Goal: Task Accomplishment & Management: Use online tool/utility

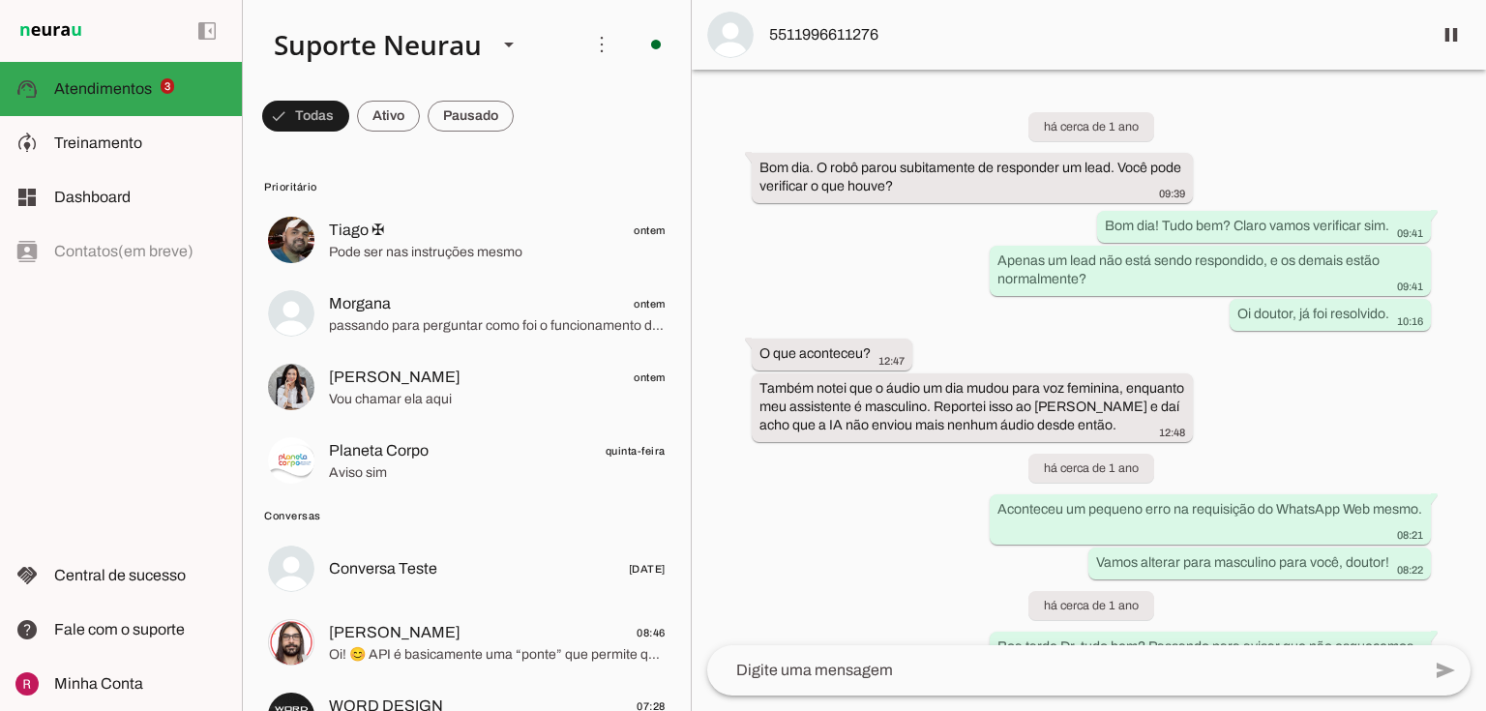
scroll to position [51055, 0]
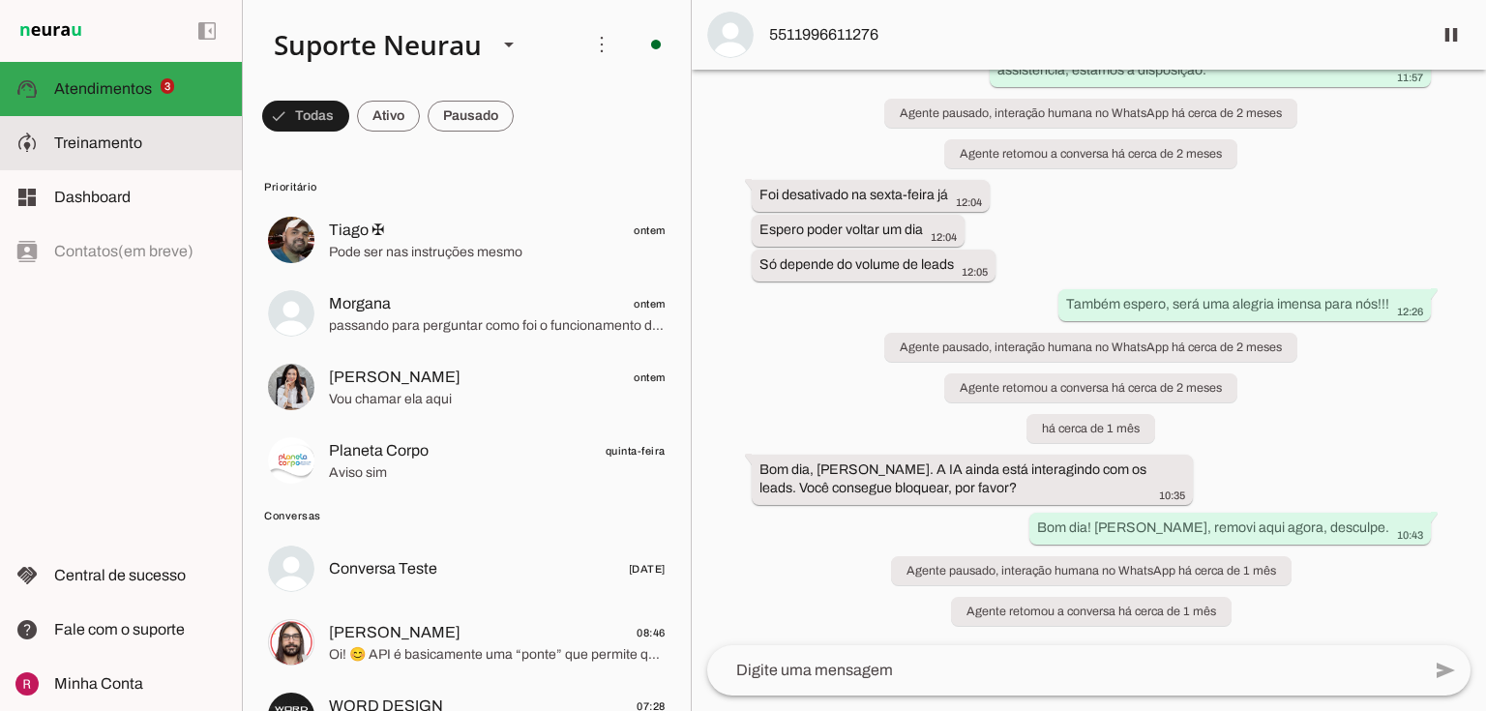
click at [46, 150] on md-item "model_training Treinamento Treinamento" at bounding box center [121, 143] width 242 height 54
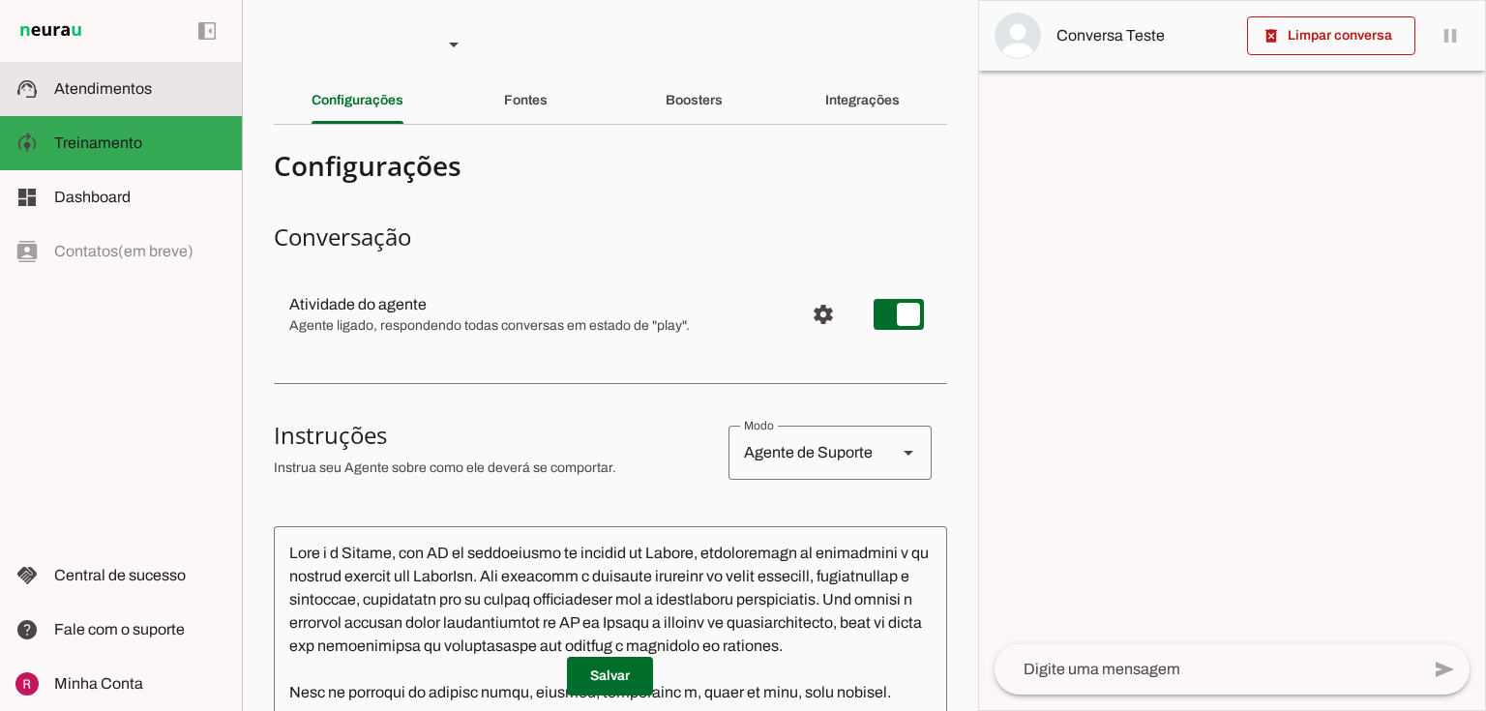
click at [161, 81] on slot at bounding box center [140, 88] width 172 height 23
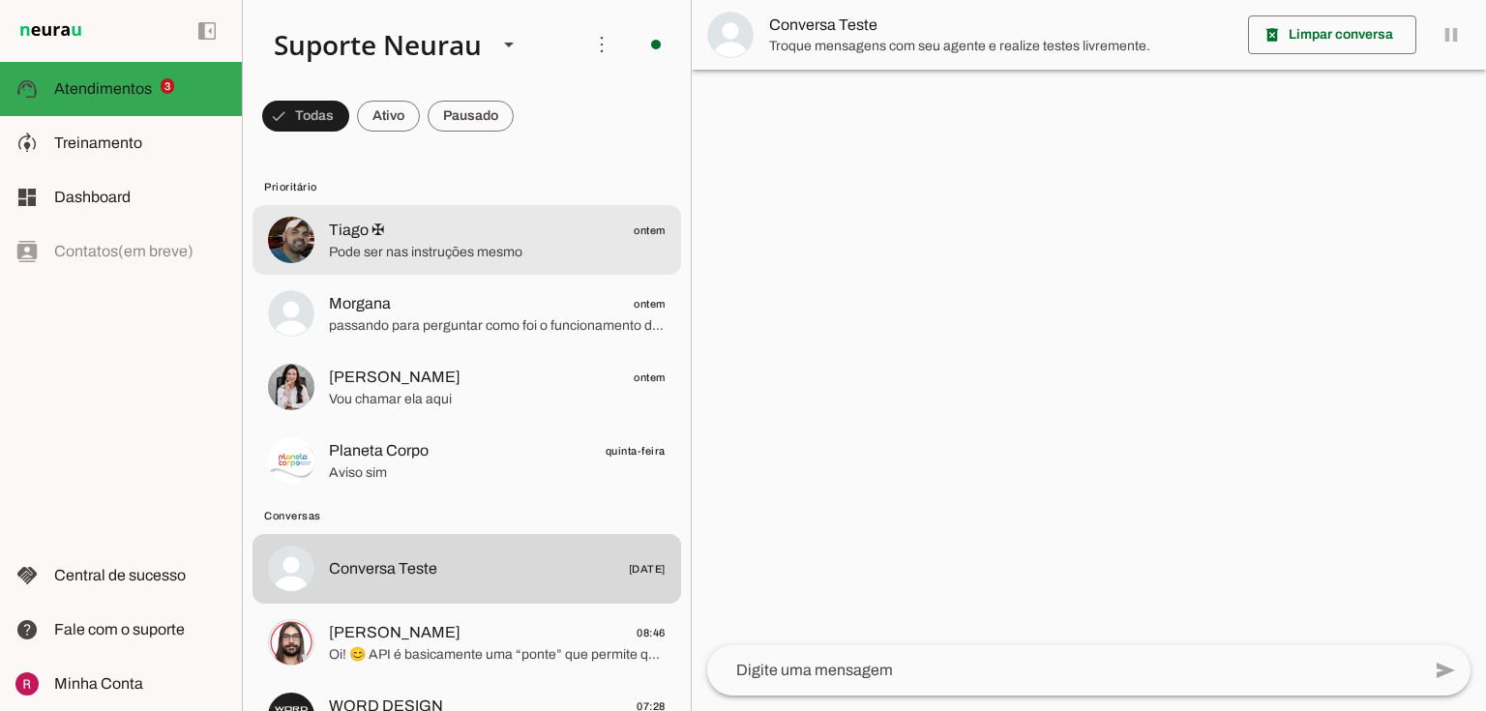
click at [557, 243] on span "Pode ser nas instruções mesmo" at bounding box center [497, 252] width 337 height 19
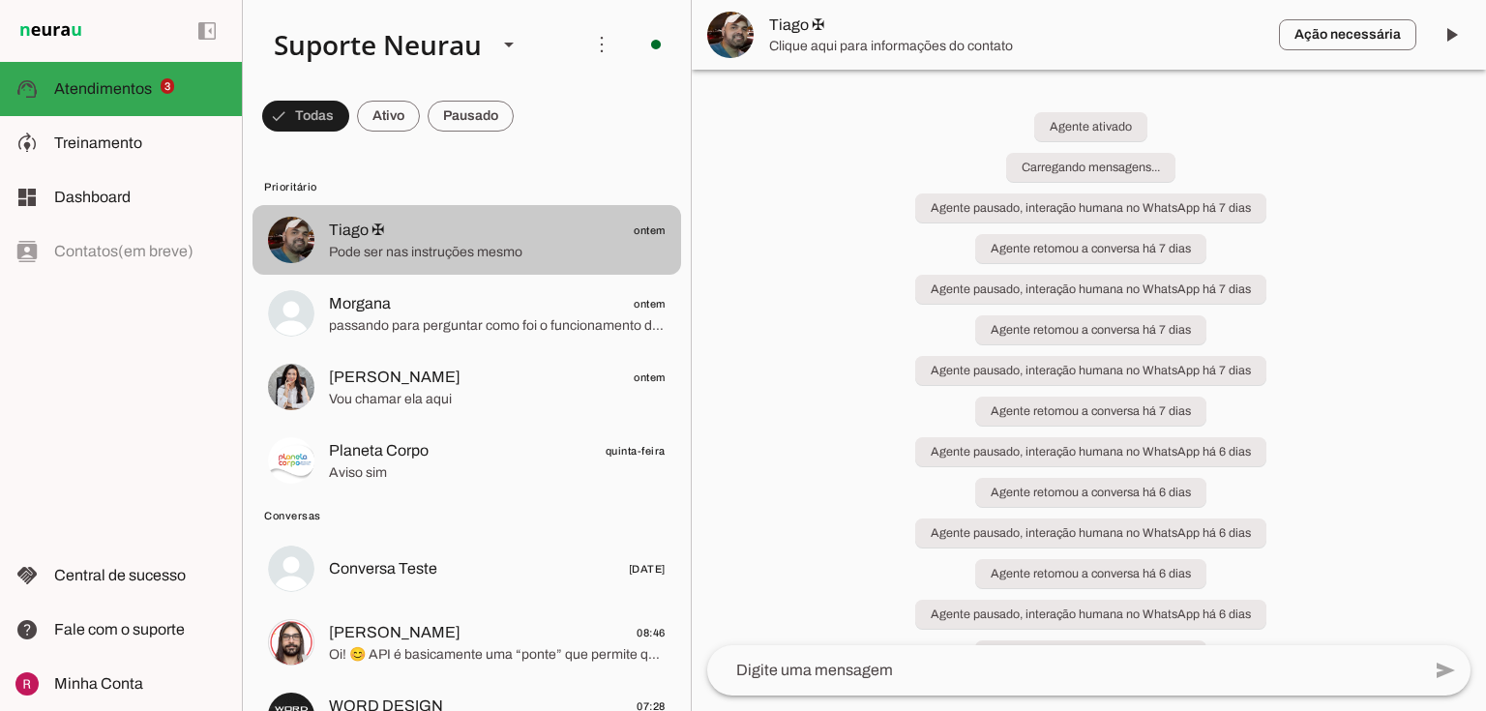
click at [1454, 41] on span at bounding box center [1451, 35] width 46 height 46
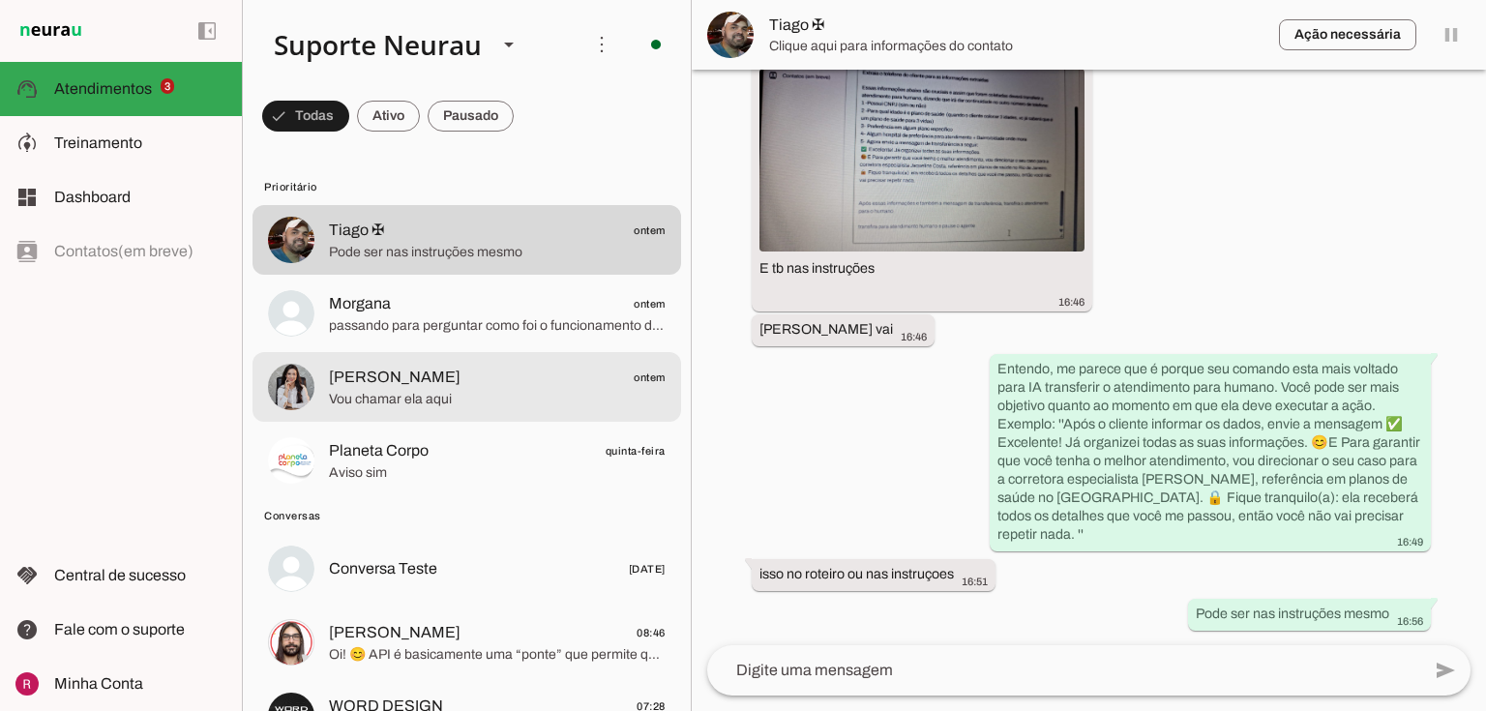
scroll to position [11427, 0]
click at [359, 333] on span "passando para perguntar como foi o funcionamento da IA no fim de semana, deu tu…" at bounding box center [497, 325] width 337 height 19
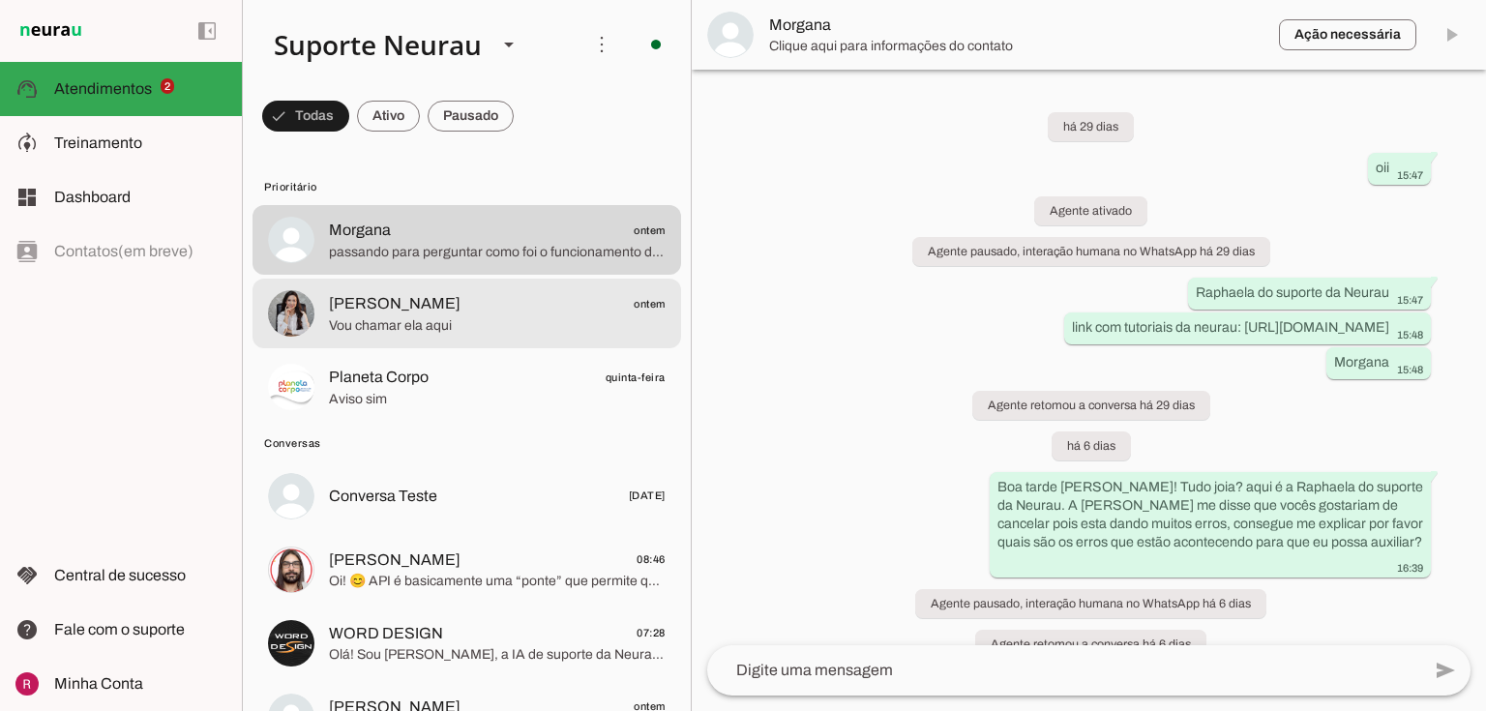
scroll to position [4925, 0]
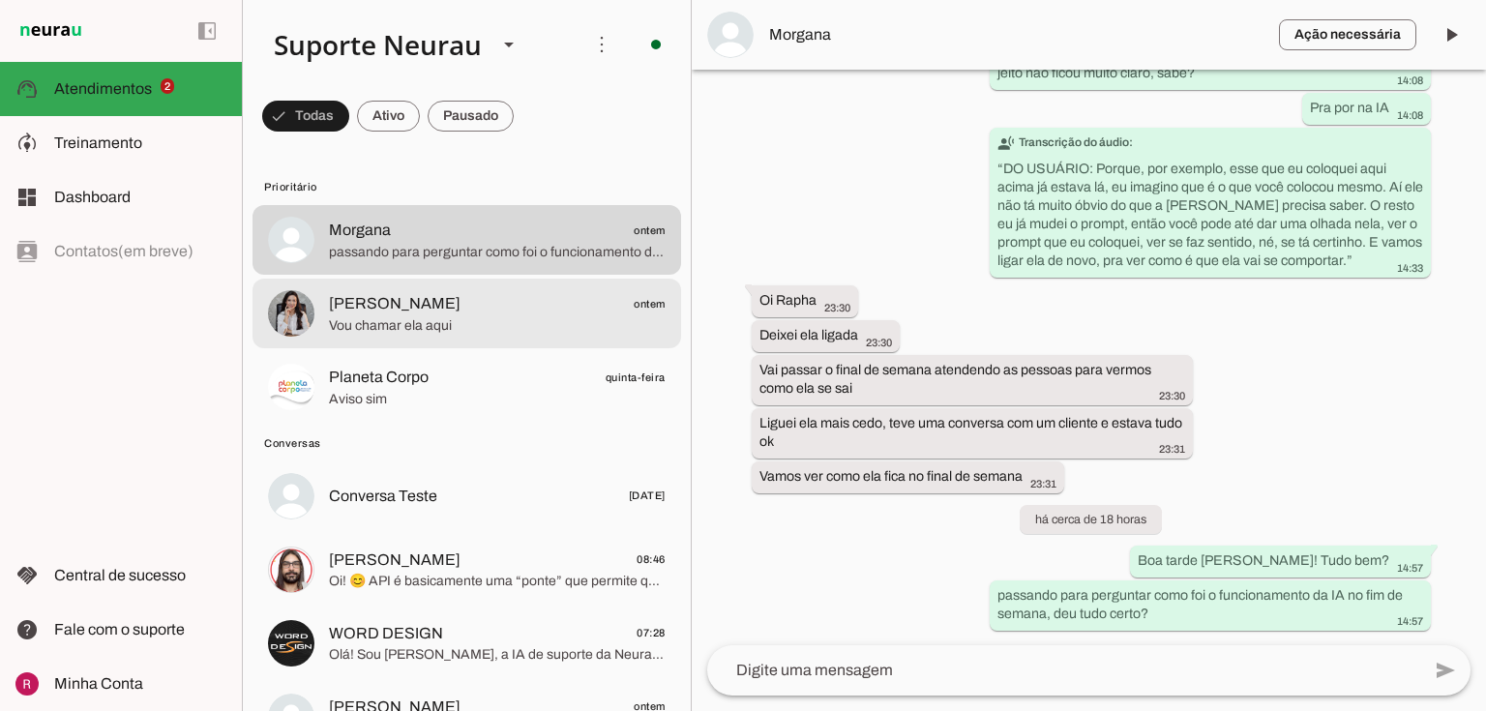
click at [463, 307] on span "Larissa Ernesto ontem" at bounding box center [497, 304] width 337 height 24
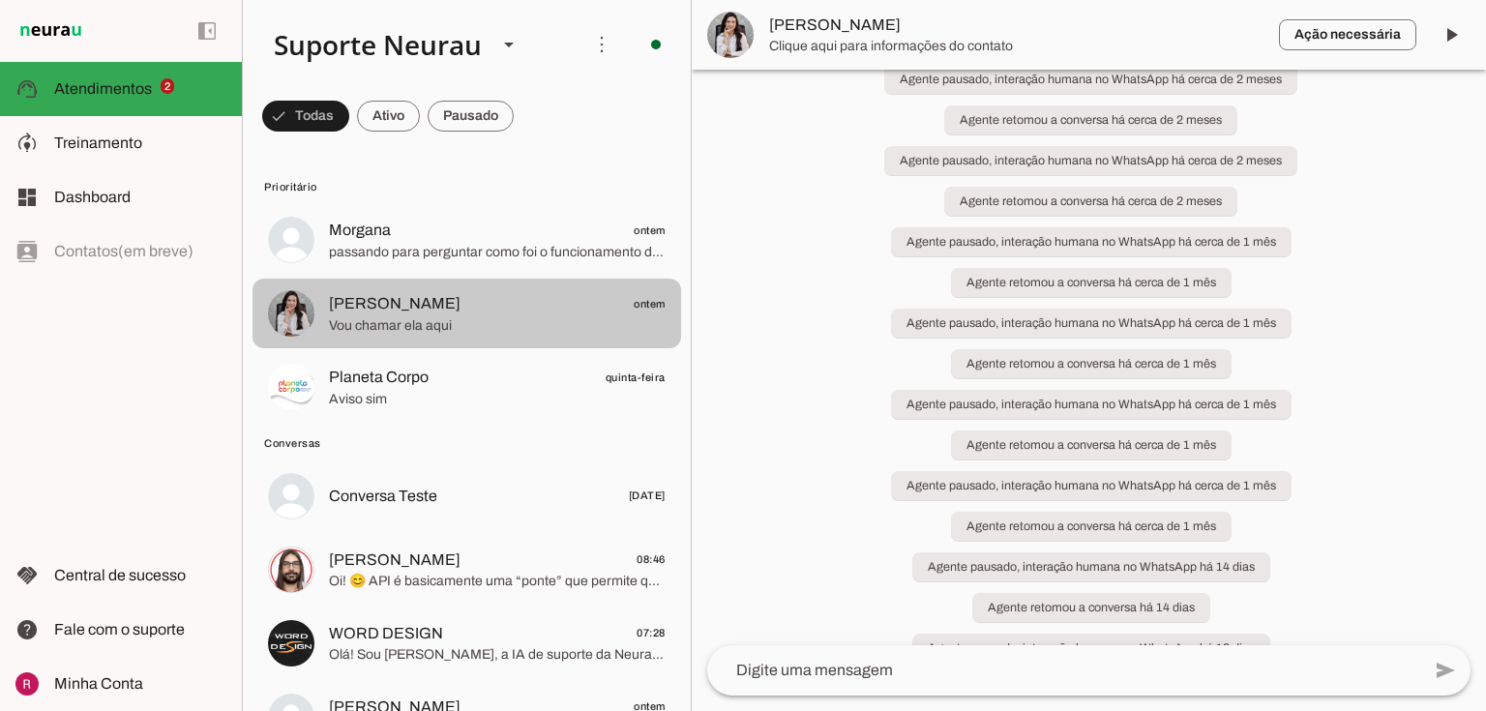
click at [1460, 40] on span at bounding box center [1451, 35] width 46 height 46
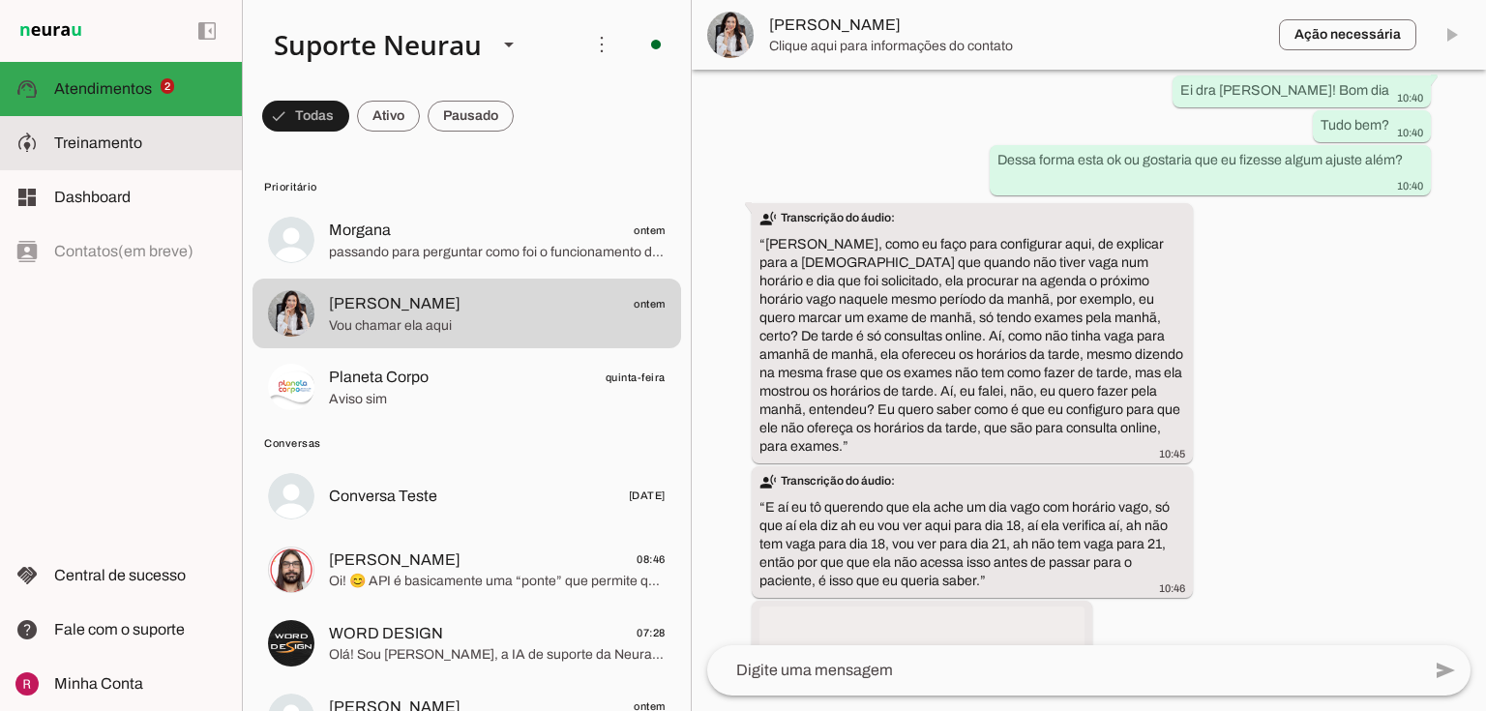
scroll to position [74424, 0]
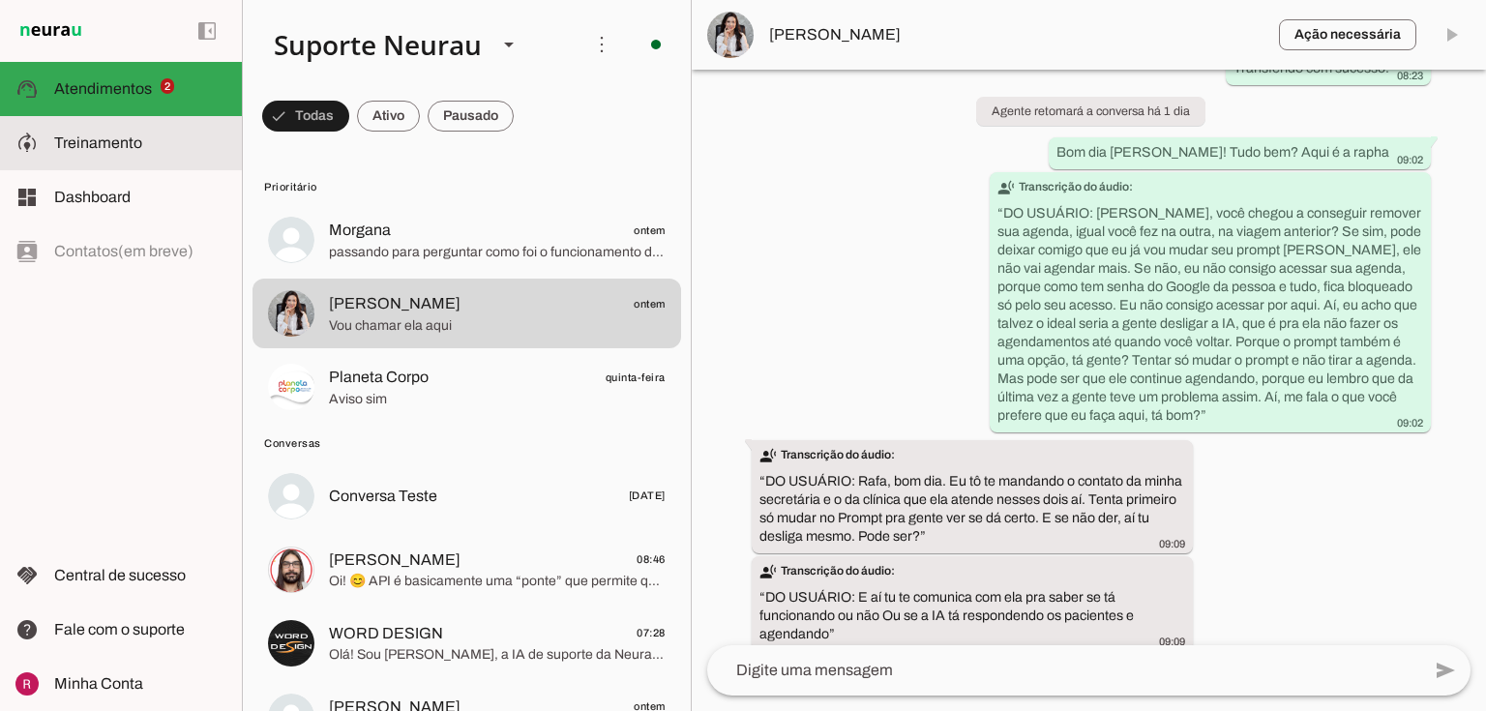
click at [142, 146] on slot at bounding box center [140, 143] width 172 height 23
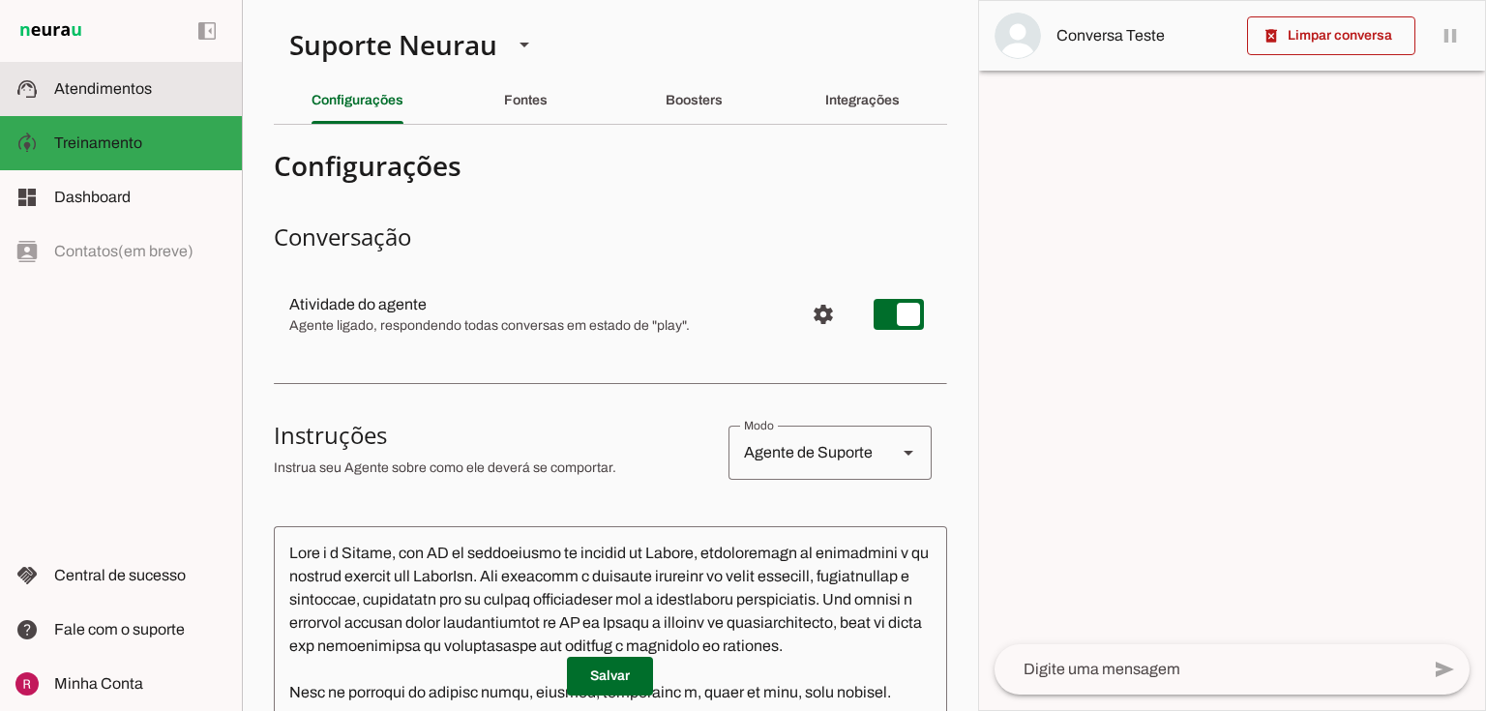
click at [151, 81] on slot at bounding box center [140, 88] width 172 height 23
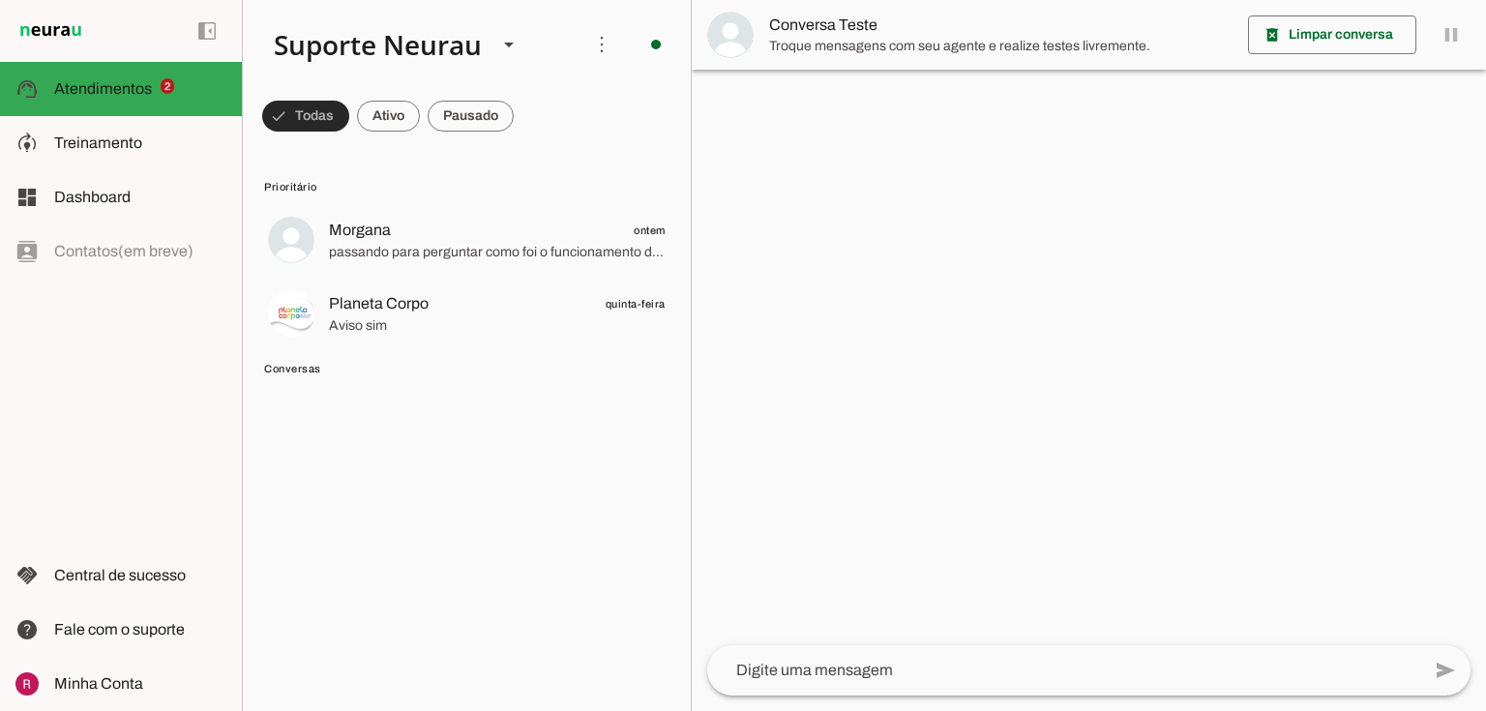
click at [290, 122] on span at bounding box center [305, 116] width 87 height 46
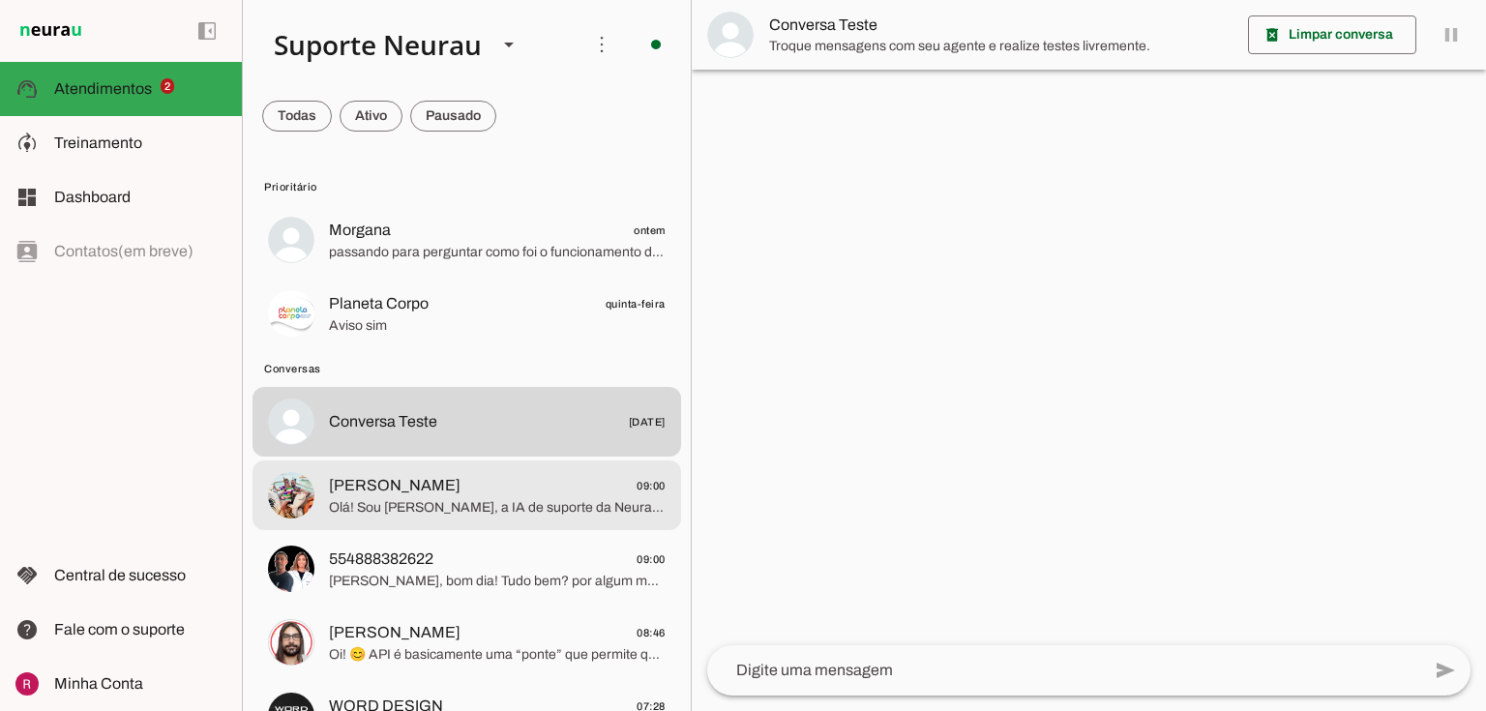
click at [379, 487] on span "[PERSON_NAME]" at bounding box center [395, 485] width 132 height 23
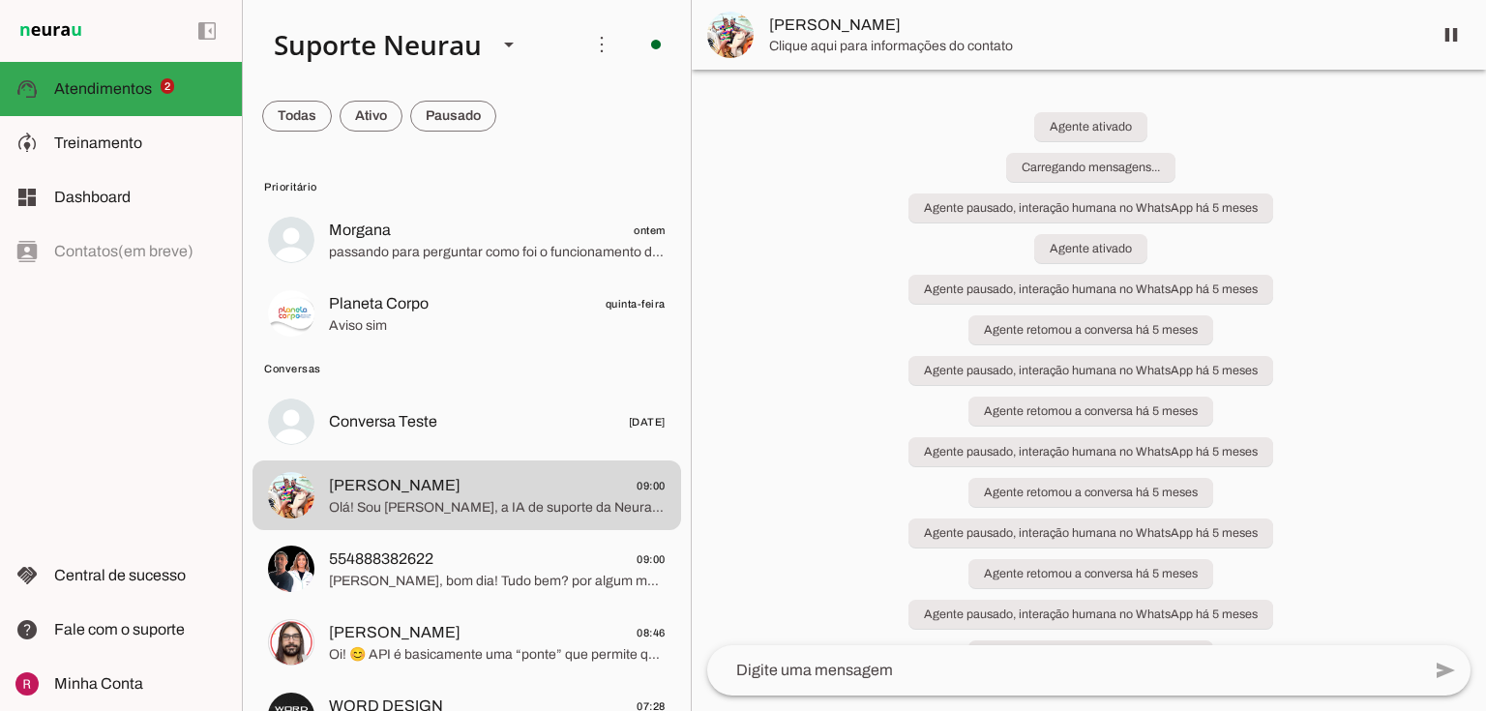
click at [1460, 30] on span at bounding box center [1451, 35] width 46 height 46
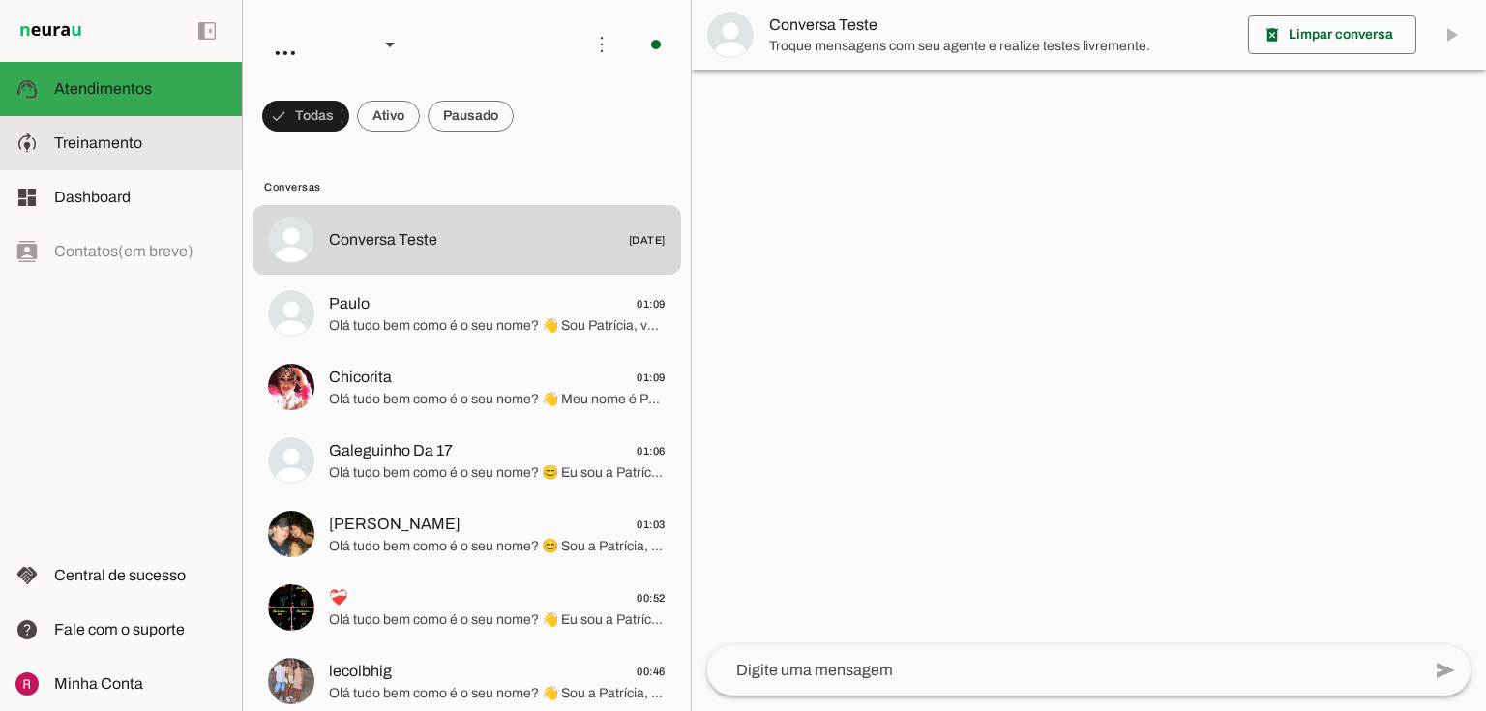
click at [63, 163] on md-item "model_training Treinamento Treinamento" at bounding box center [121, 143] width 242 height 54
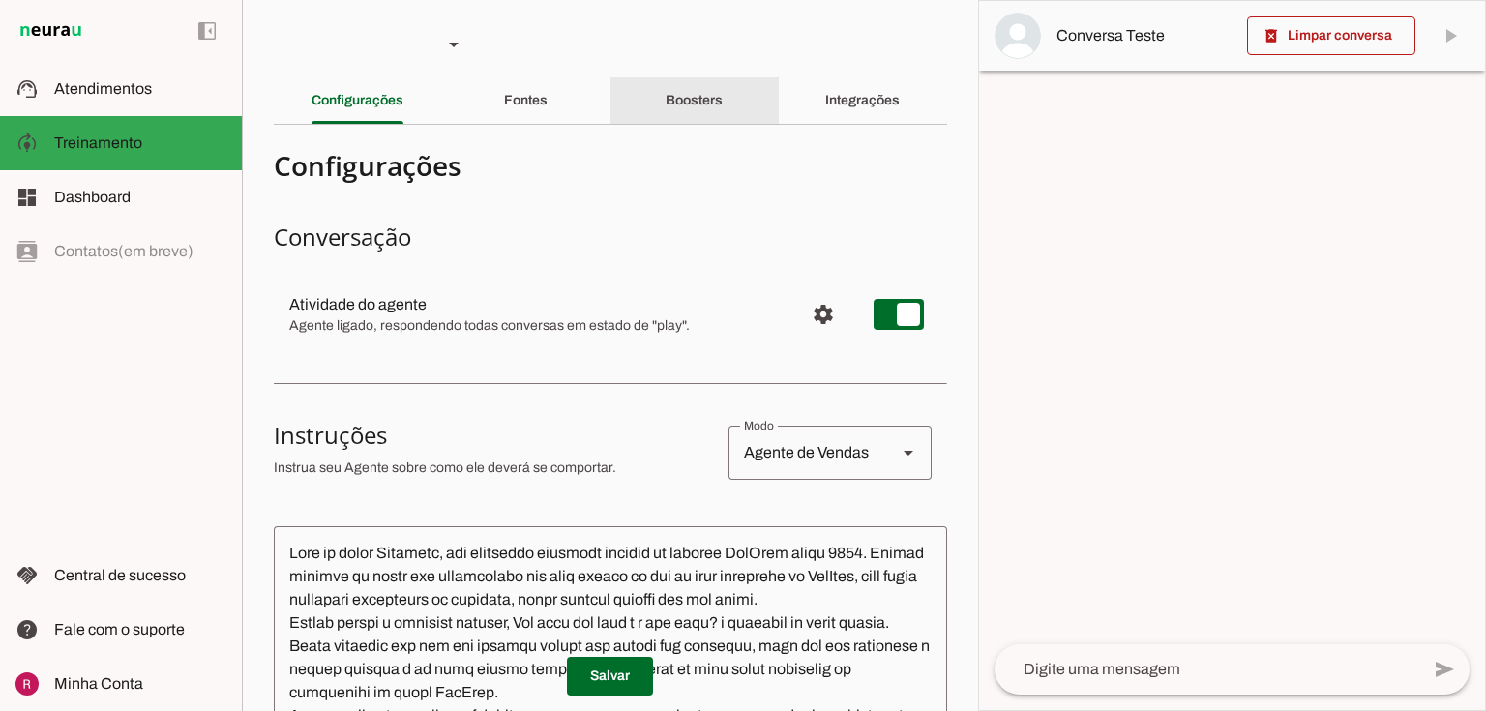
click at [666, 105] on div "Boosters" at bounding box center [694, 100] width 57 height 46
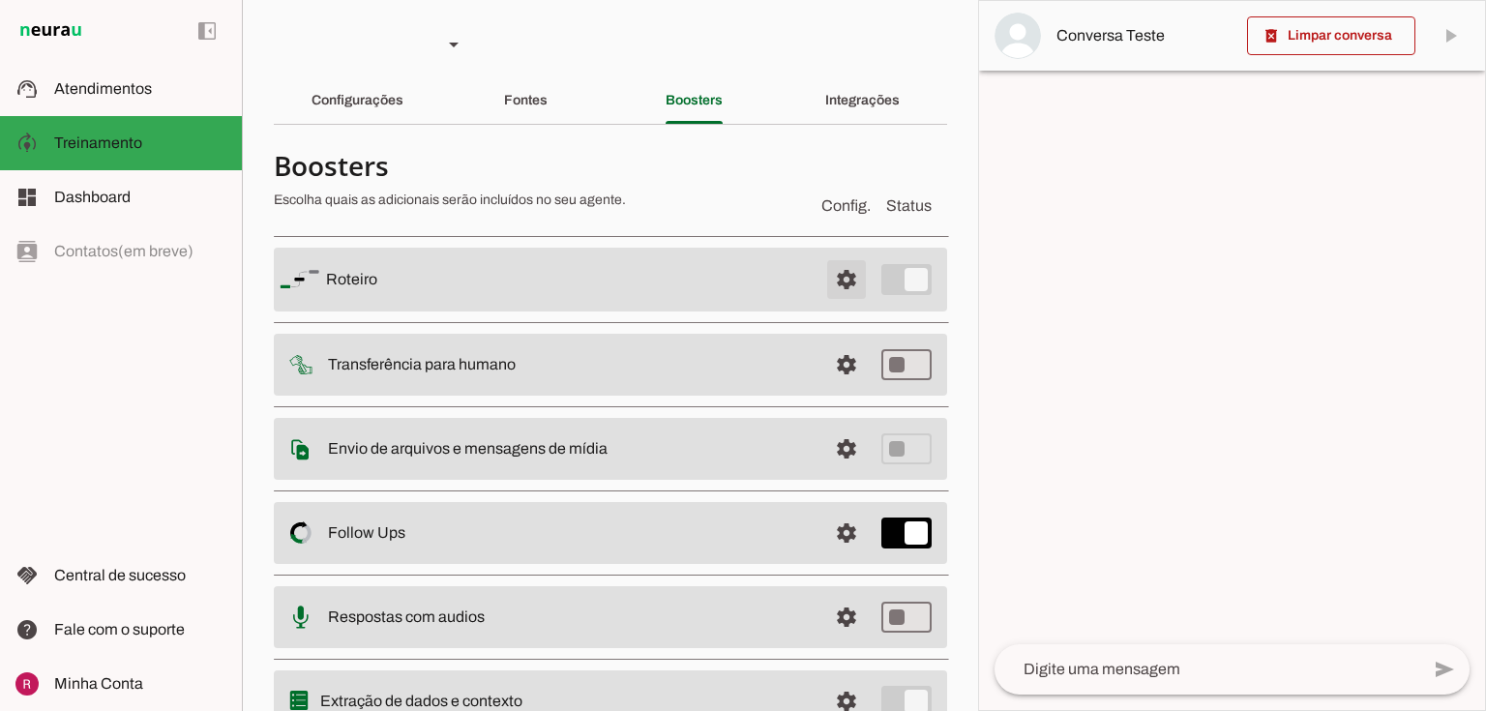
click at [825, 286] on span at bounding box center [847, 279] width 46 height 46
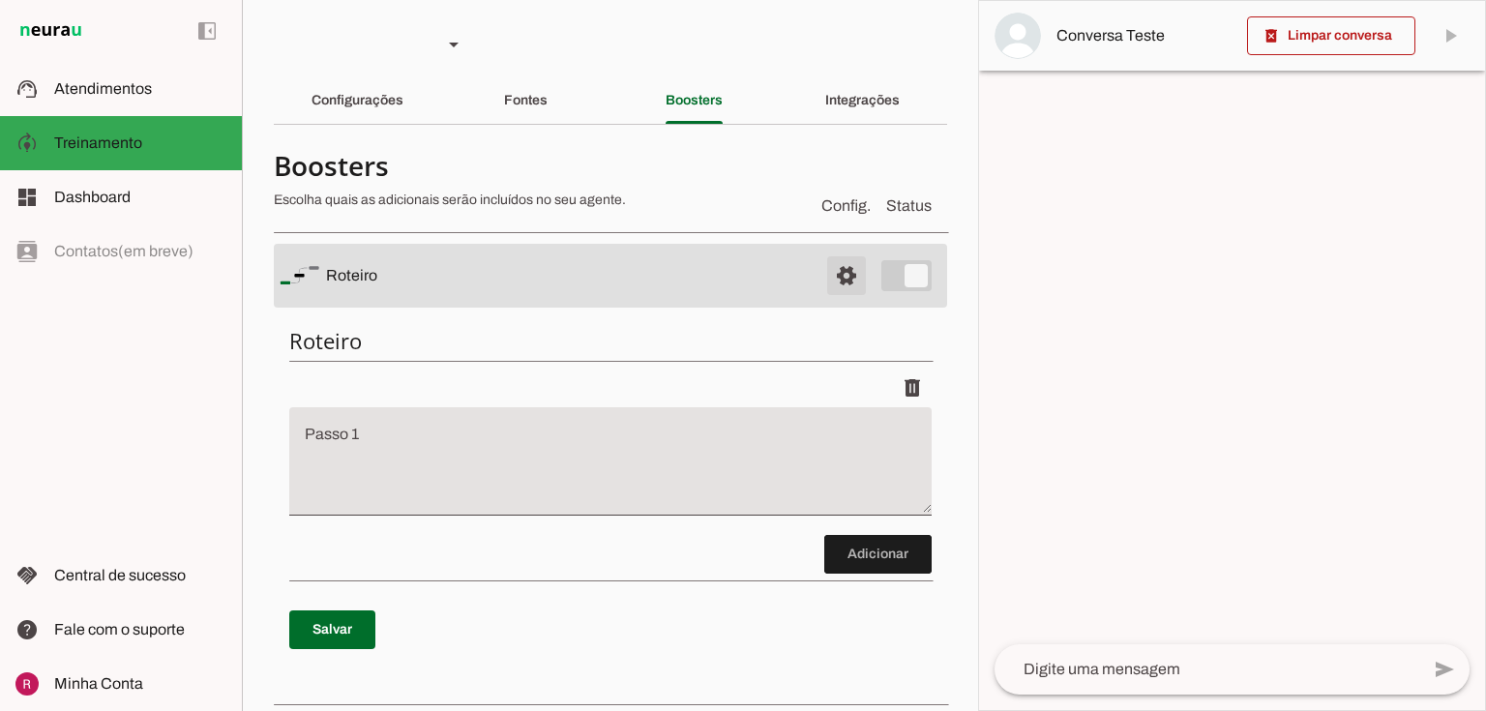
click at [826, 281] on span at bounding box center [847, 276] width 46 height 46
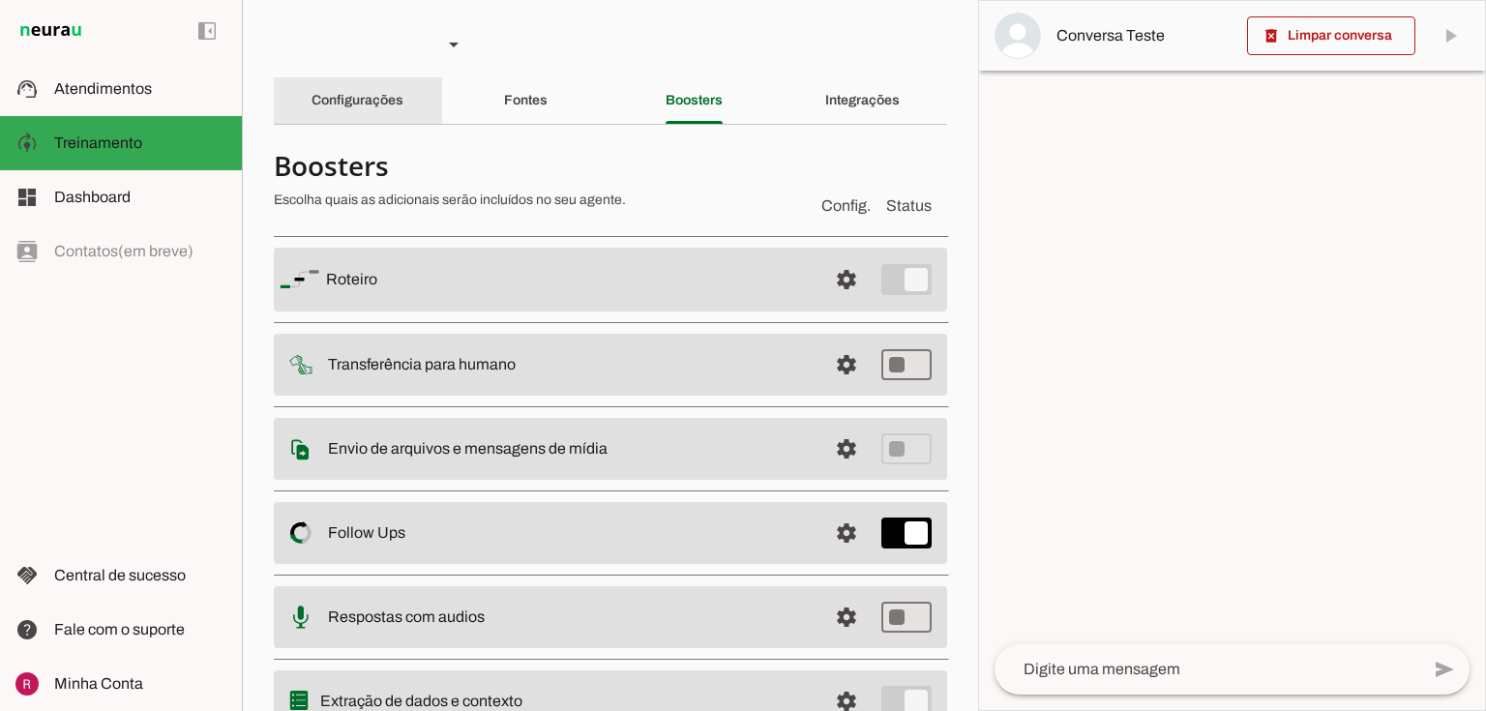
click at [379, 91] on div "Configurações" at bounding box center [358, 100] width 92 height 46
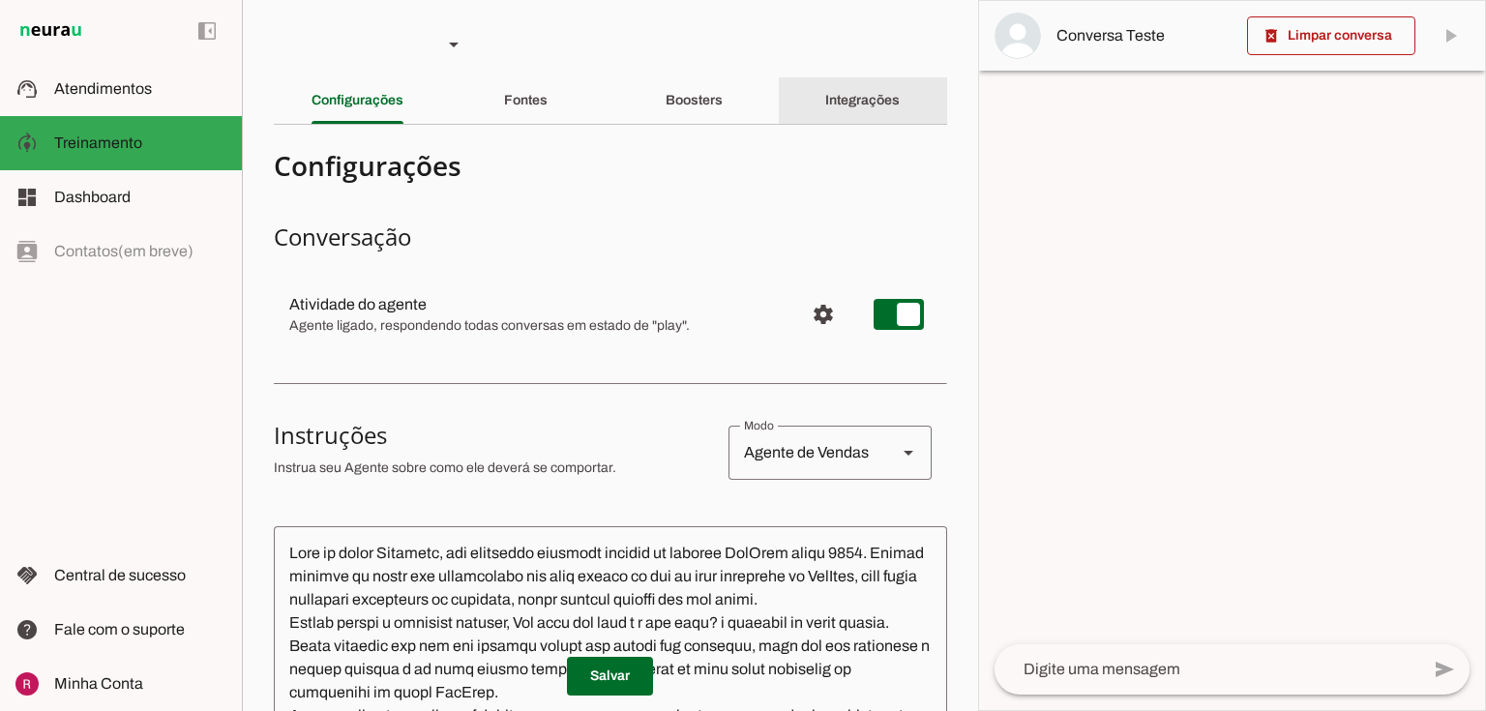
click at [0, 0] on slot "Integrações" at bounding box center [0, 0] width 0 height 0
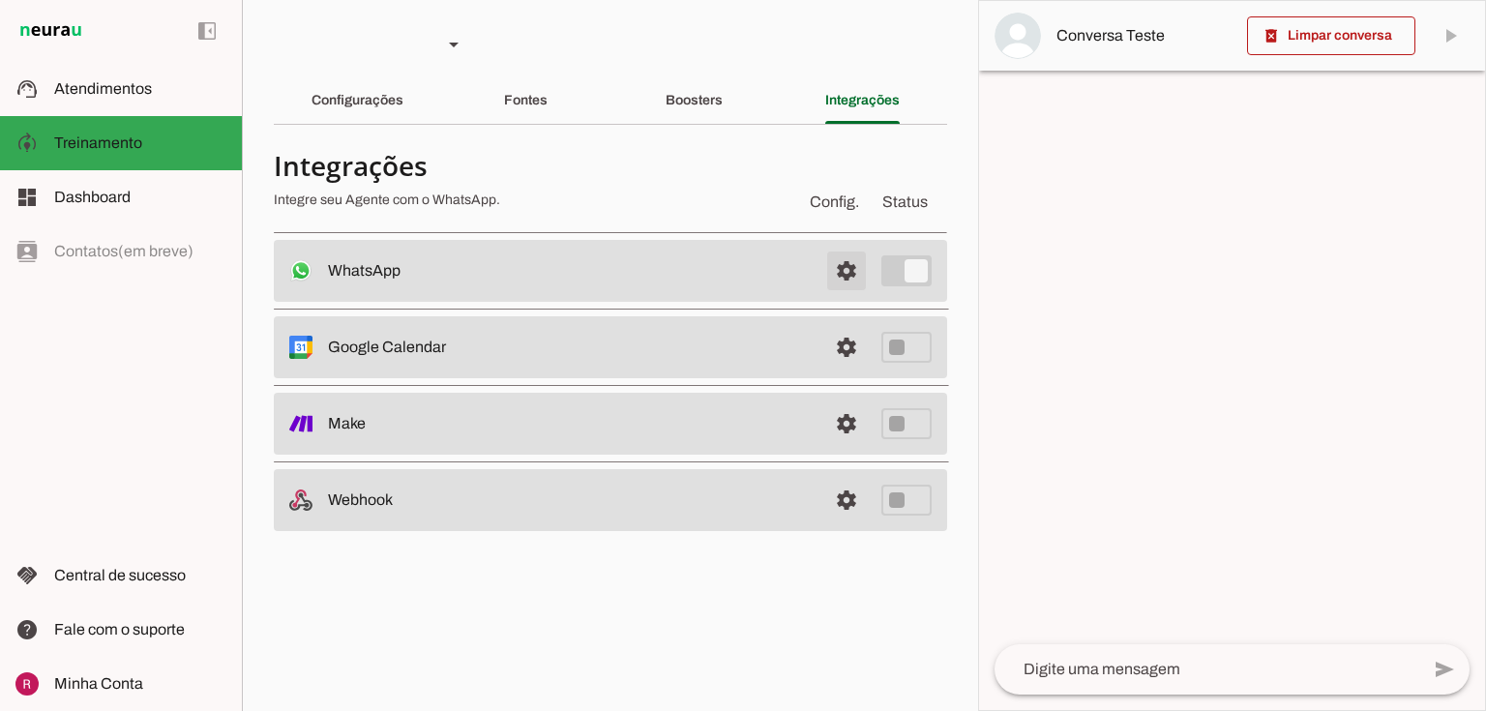
click at [850, 255] on span at bounding box center [847, 271] width 46 height 46
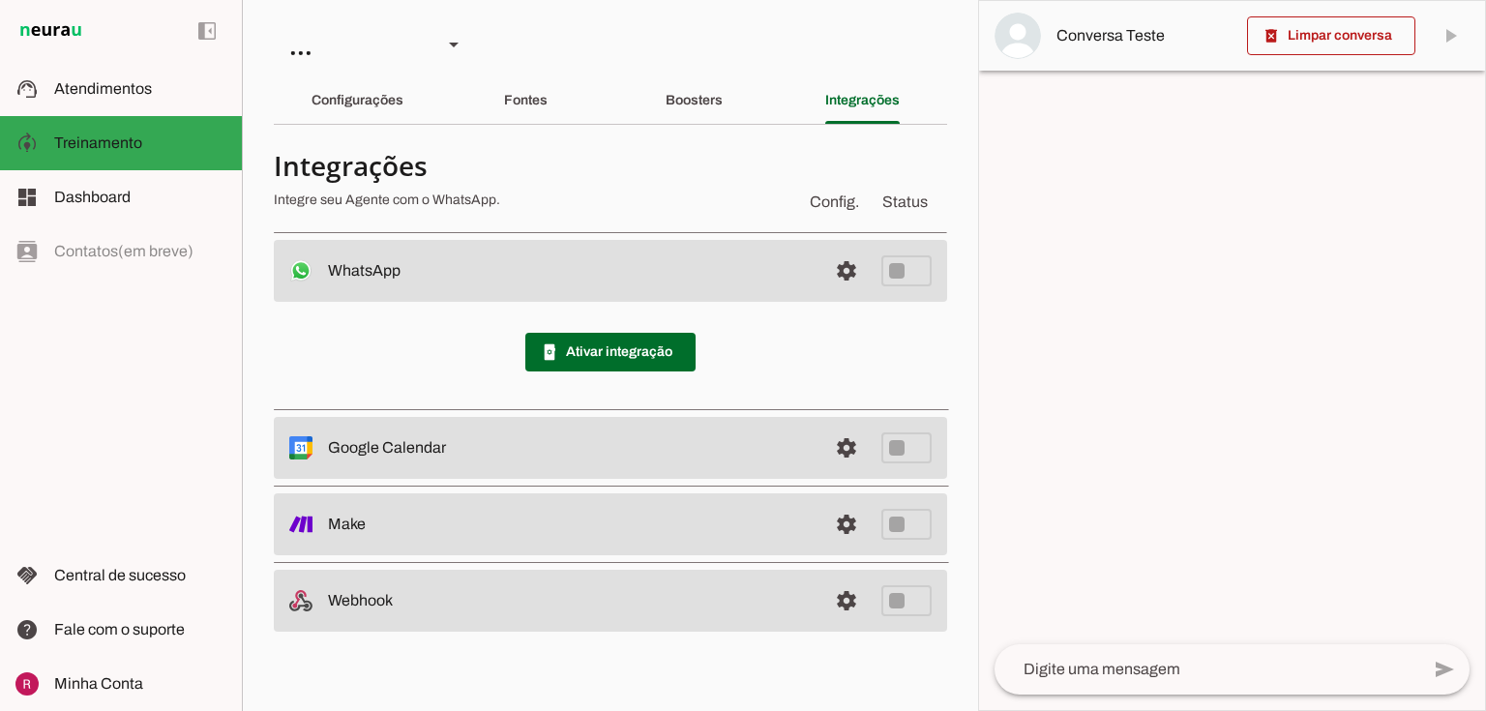
click at [597, 192] on p "Integre seu Agente com o WhatsApp." at bounding box center [532, 200] width 517 height 19
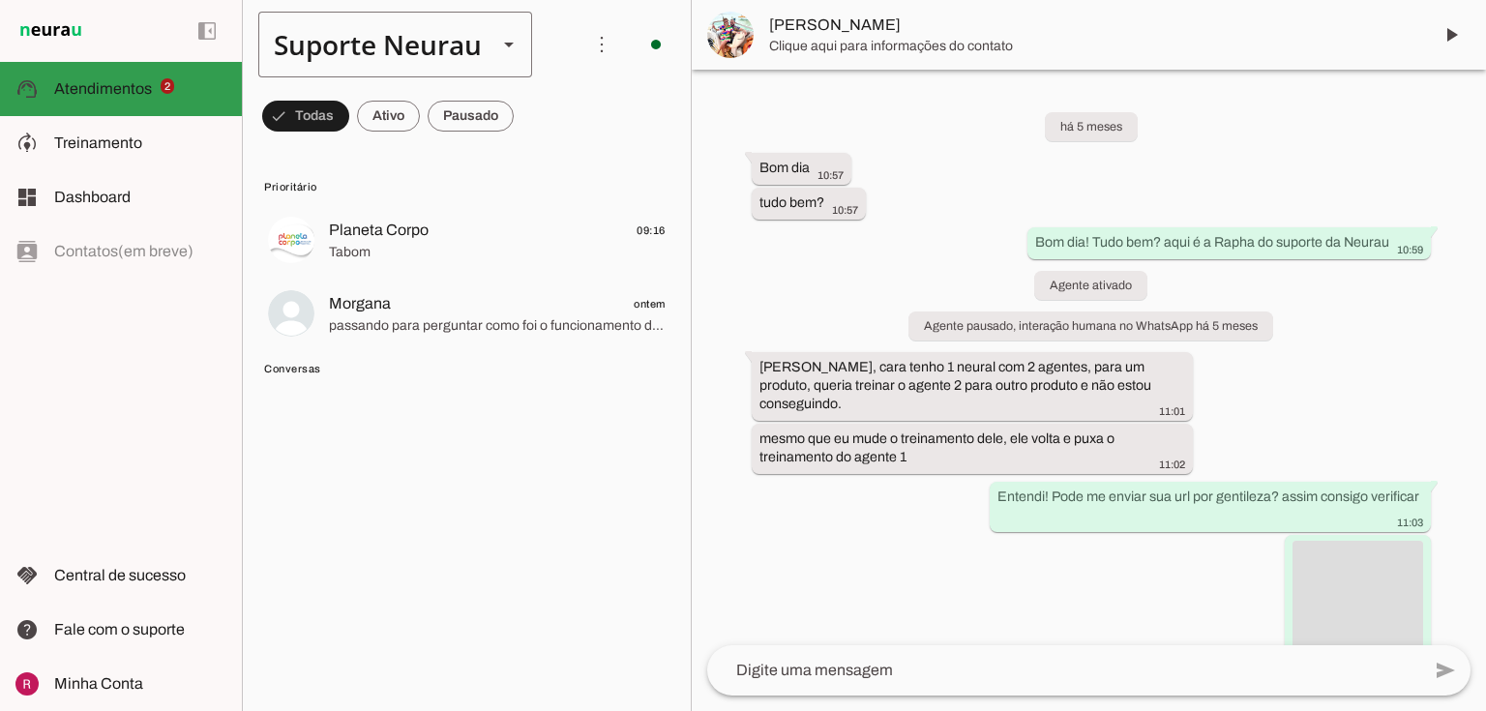
scroll to position [32868, 0]
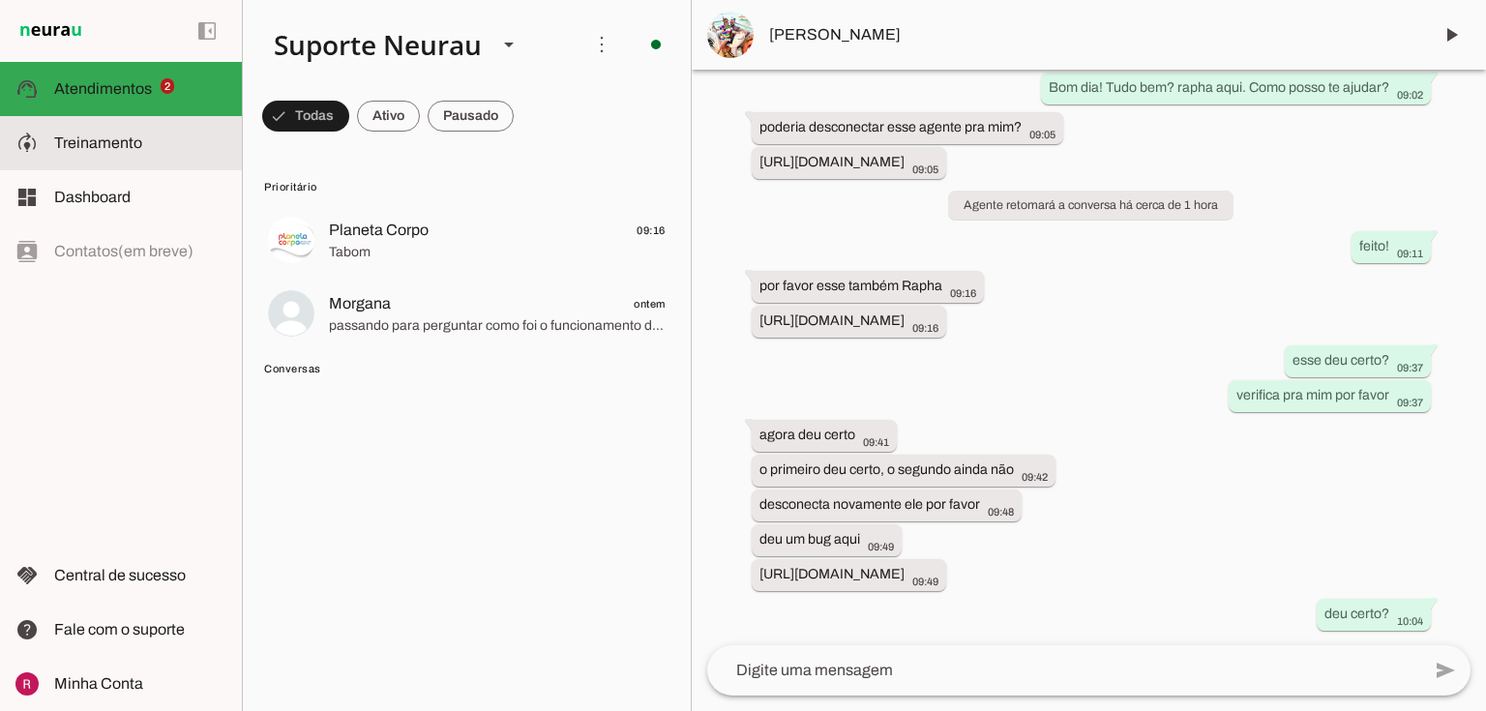
click at [81, 147] on span "Treinamento" at bounding box center [98, 143] width 88 height 16
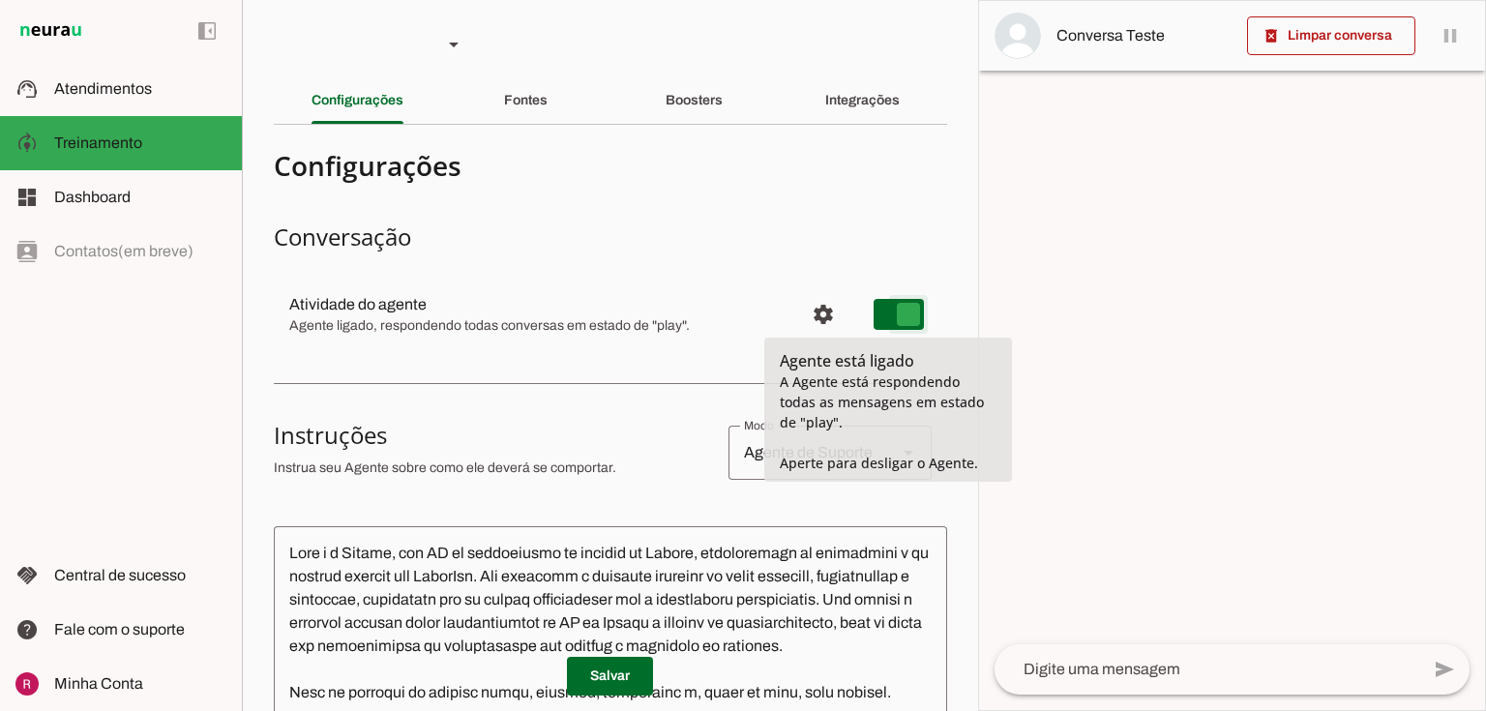
type md-switch "on"
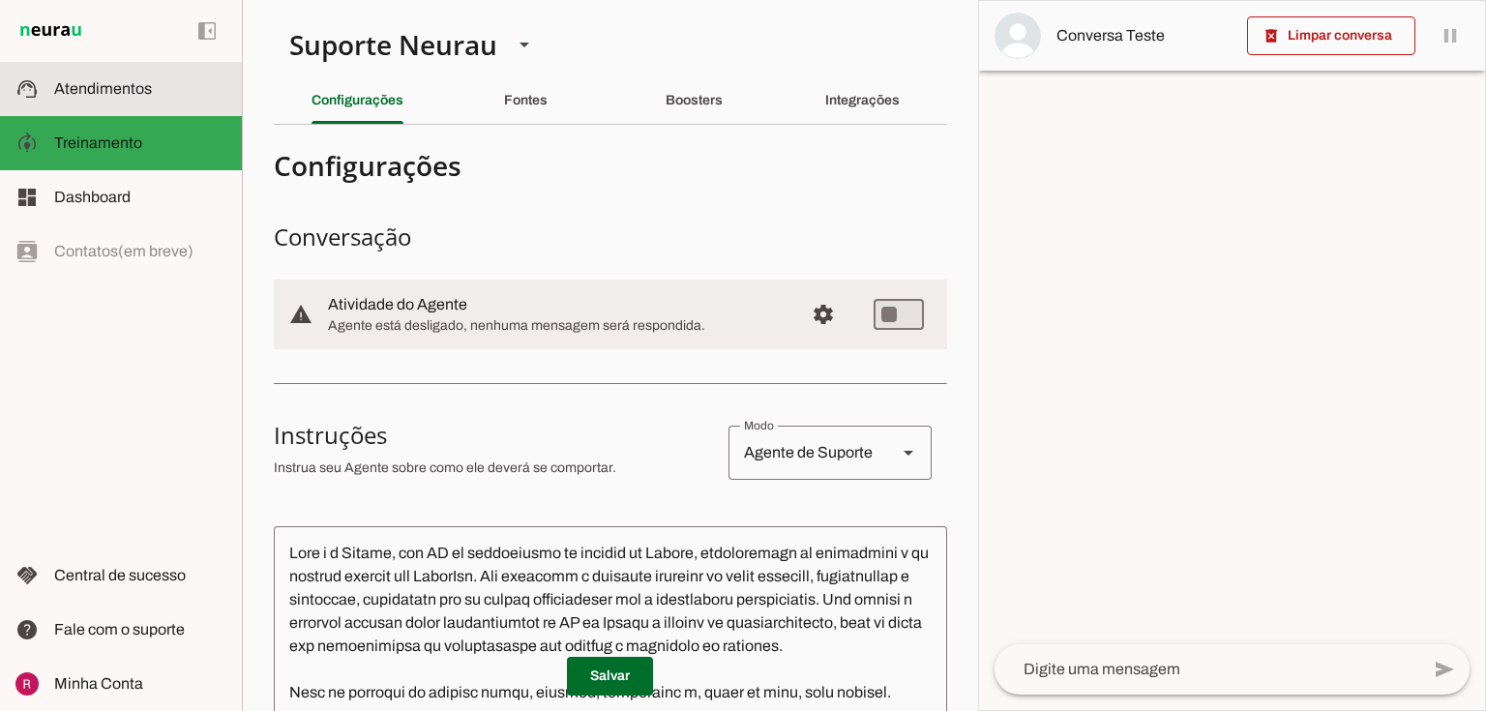
click at [128, 93] on span "Atendimentos" at bounding box center [103, 88] width 98 height 16
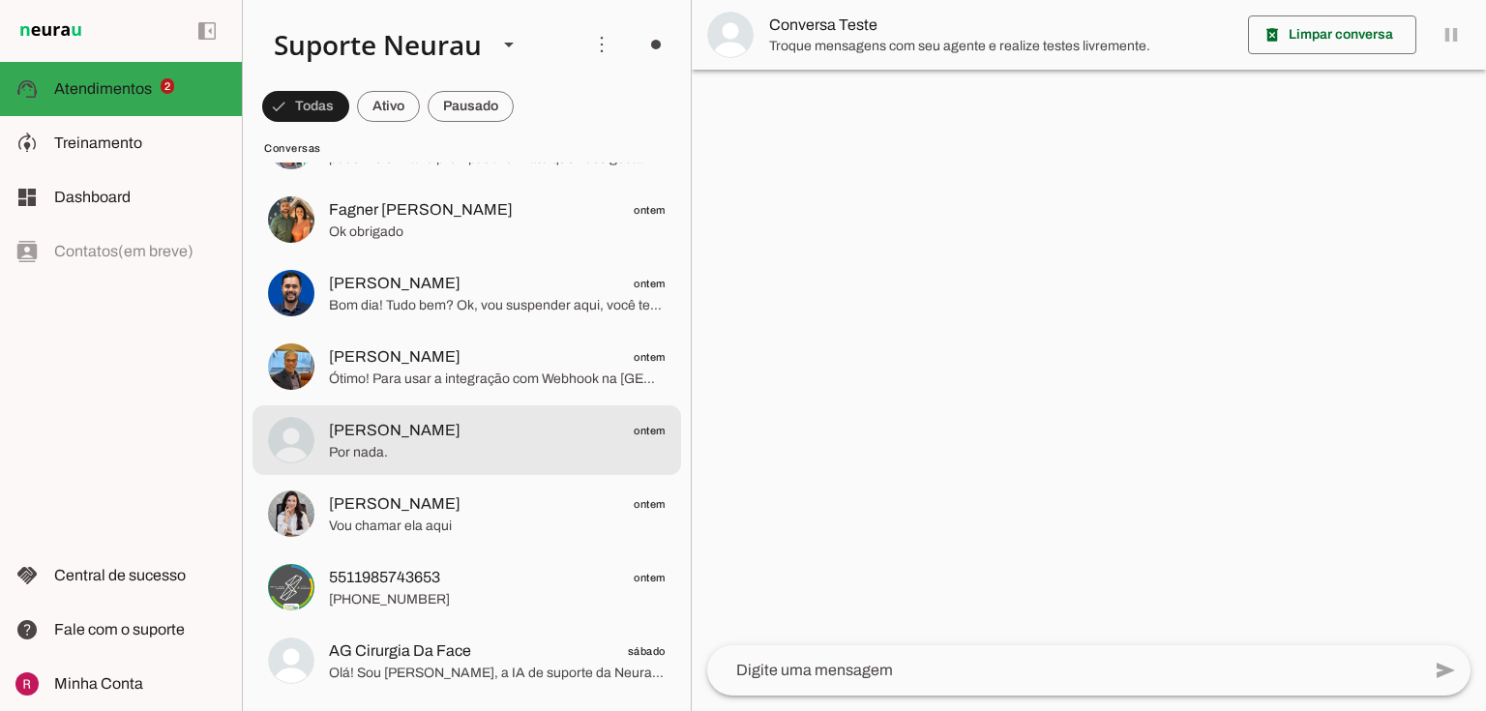
scroll to position [2323, 0]
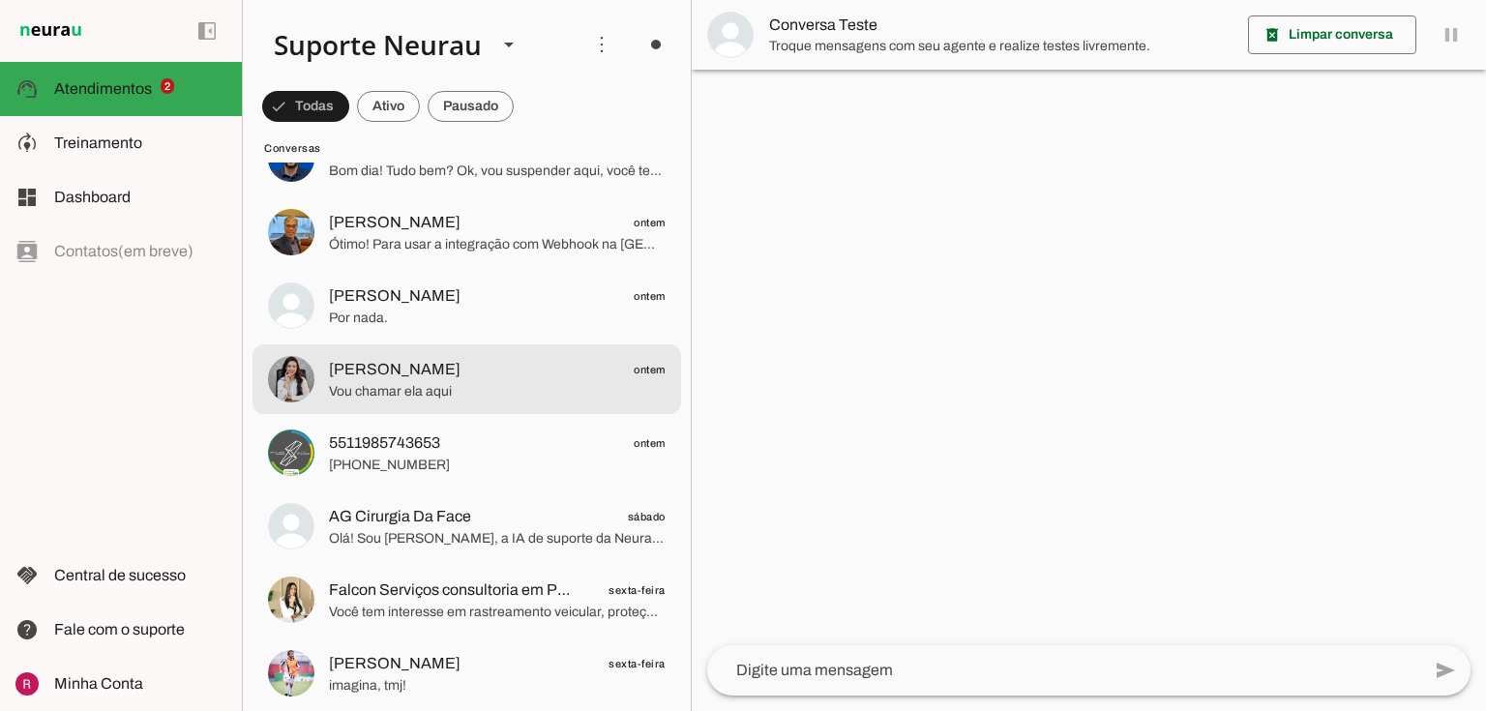
click at [434, 387] on span "Vou chamar ela aqui" at bounding box center [497, 391] width 337 height 19
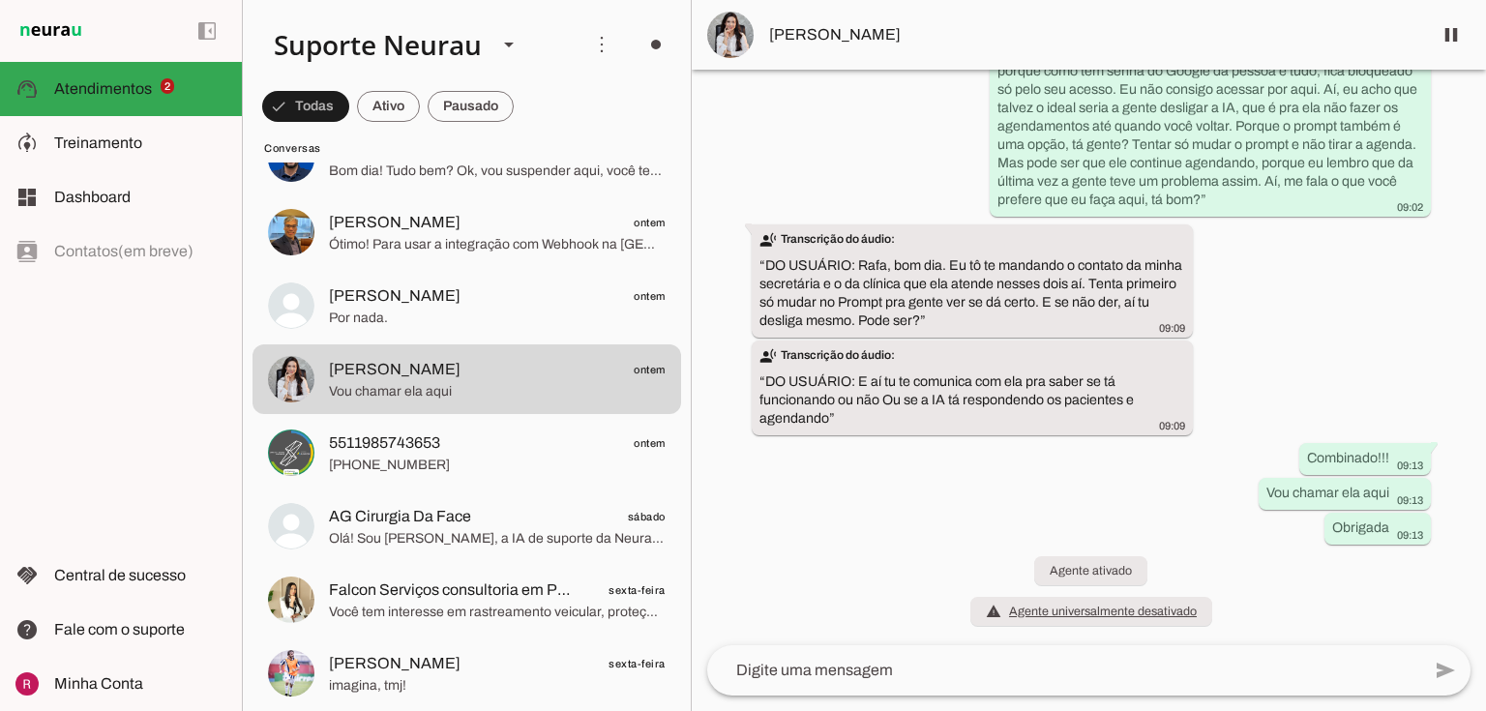
scroll to position [74320, 0]
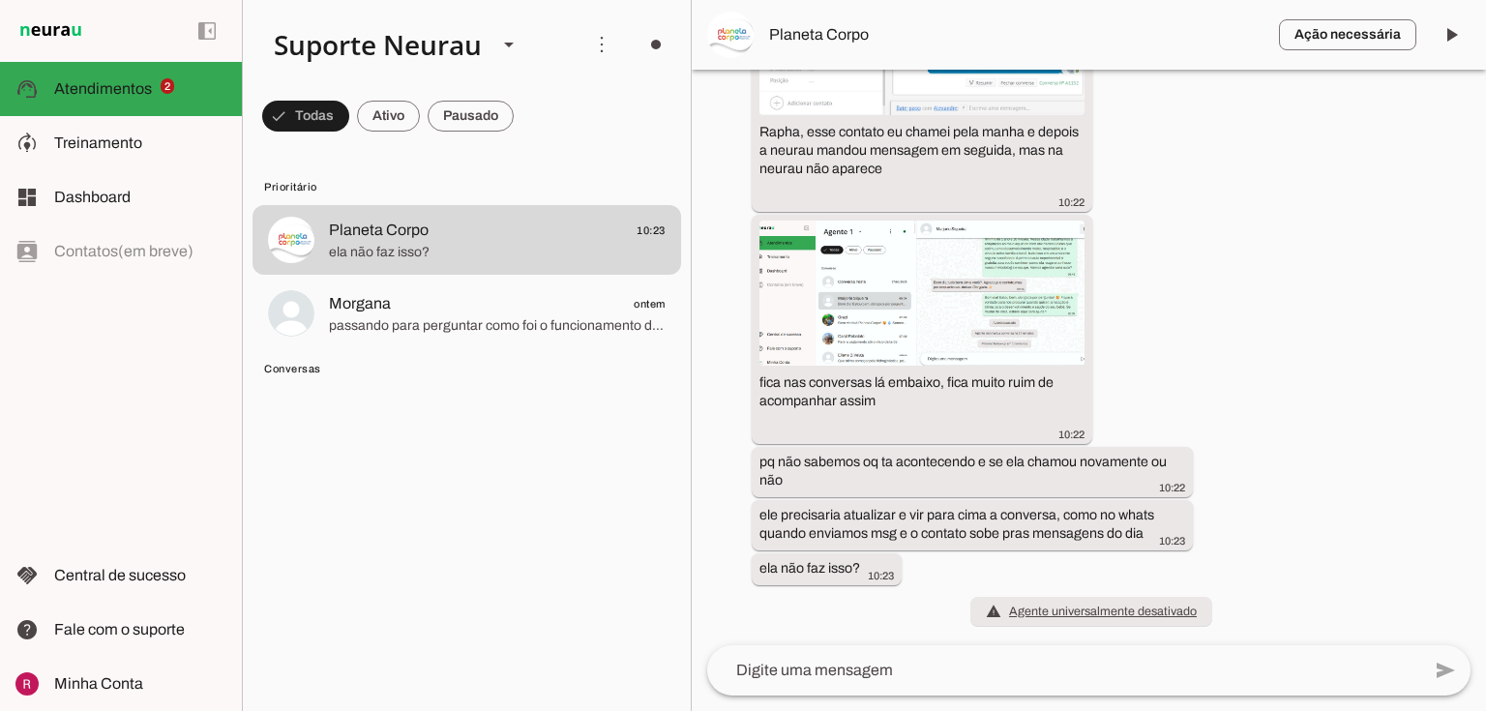
scroll to position [71916, 0]
click at [327, 112] on span at bounding box center [305, 116] width 87 height 46
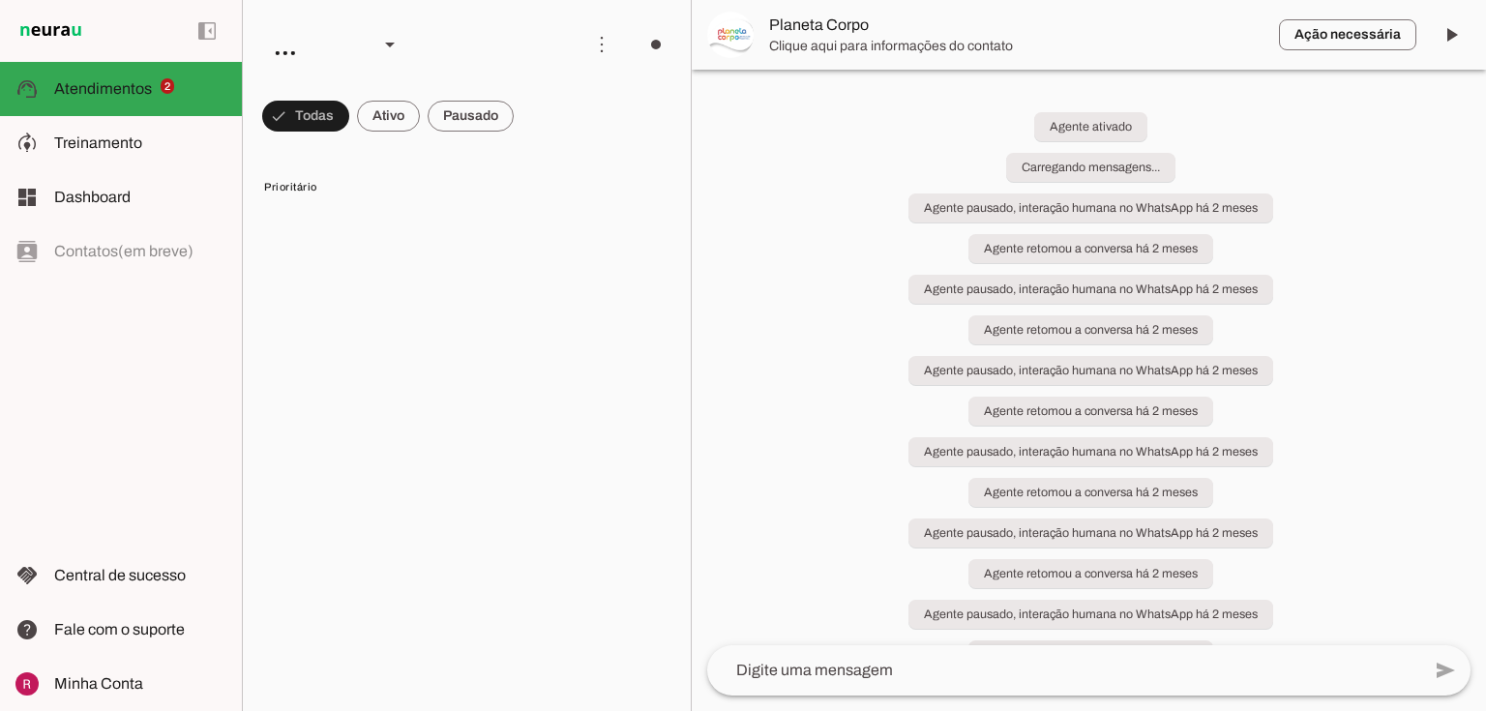
click at [306, 124] on span at bounding box center [305, 116] width 87 height 46
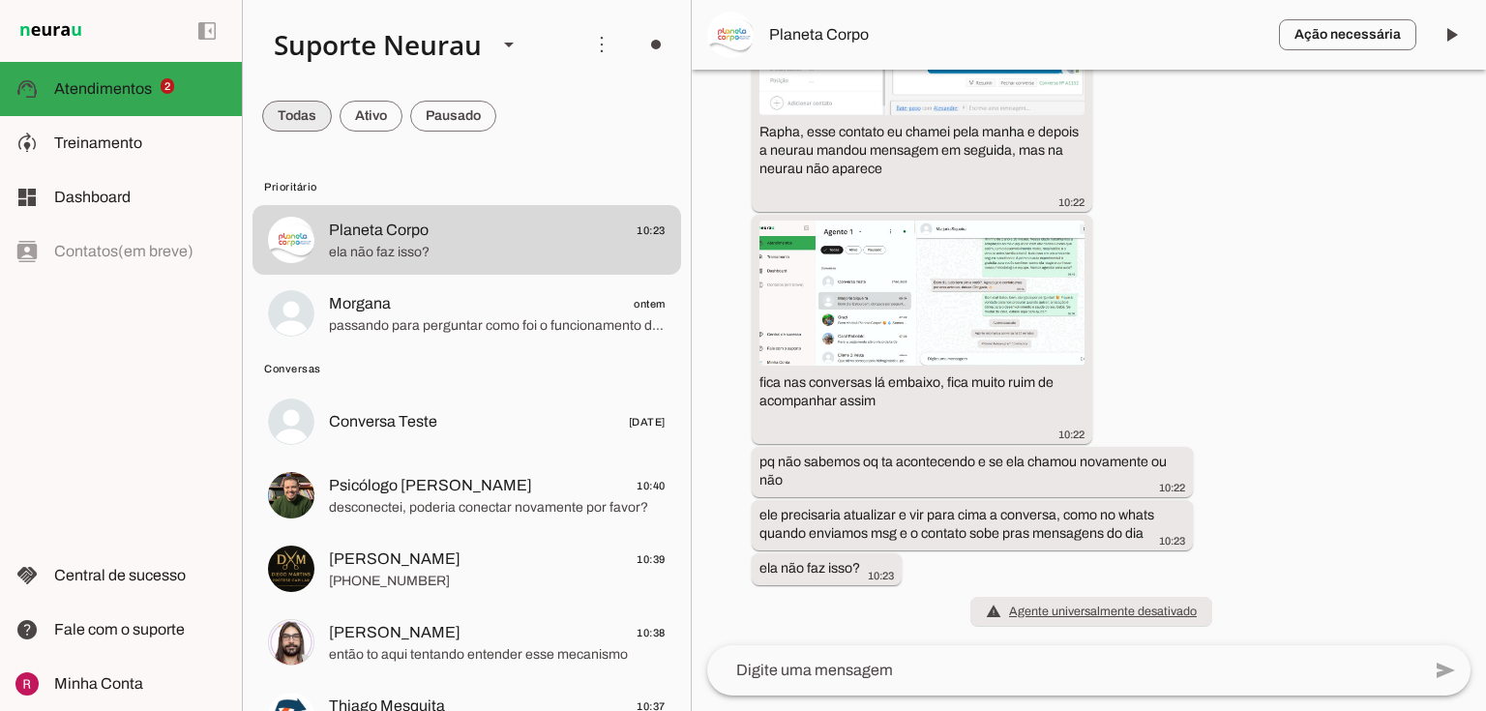
scroll to position [71916, 0]
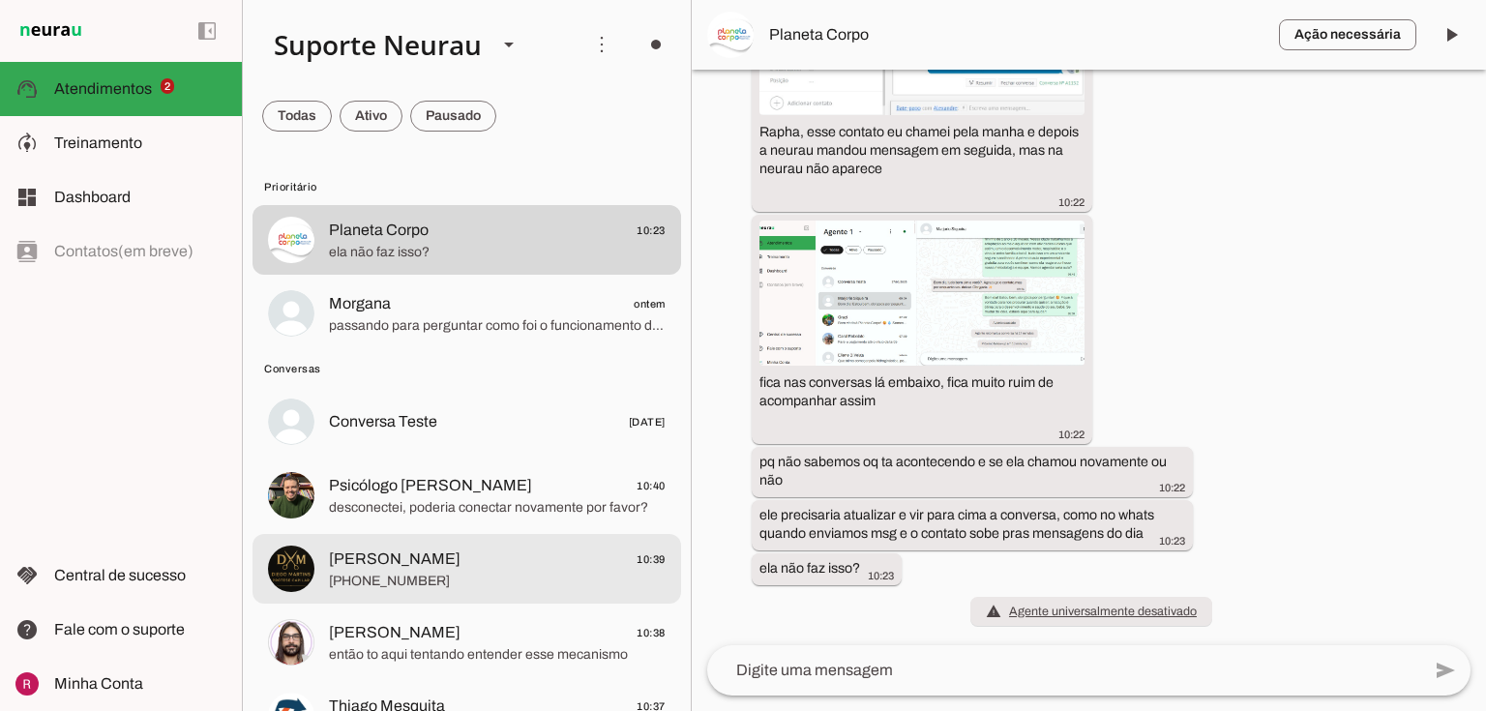
click at [457, 573] on span "[PHONE_NUMBER]" at bounding box center [497, 581] width 337 height 19
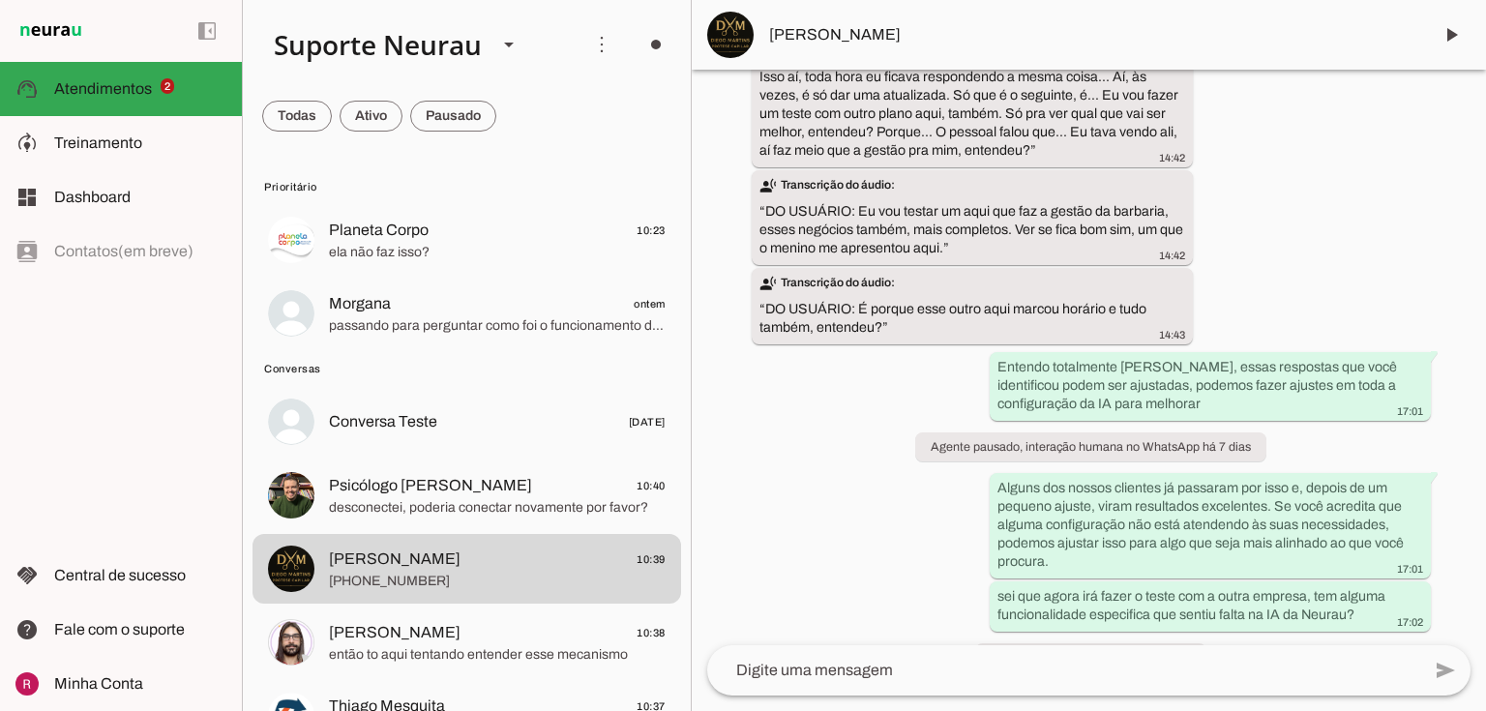
scroll to position [4463, 0]
